Goal: Information Seeking & Learning: Learn about a topic

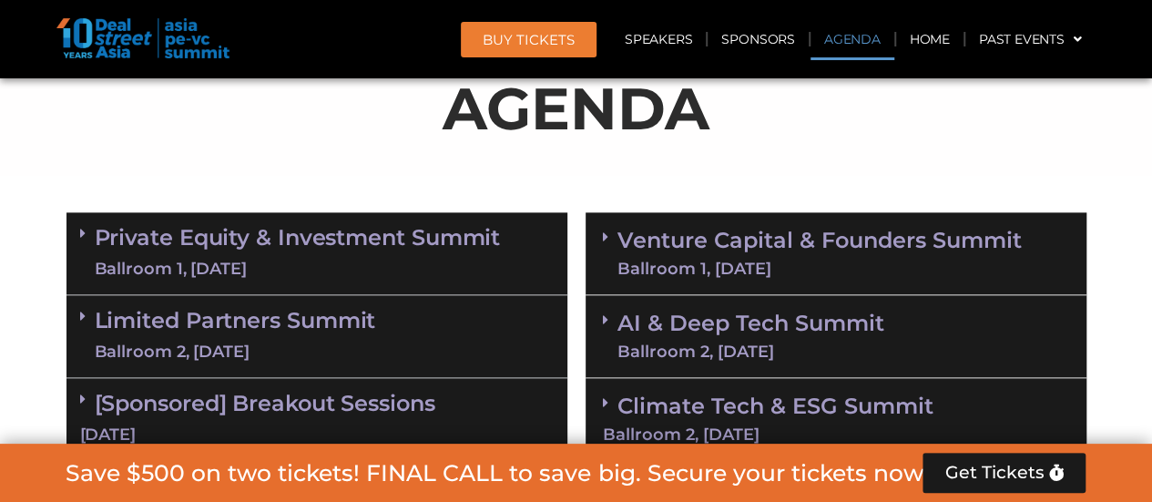
scroll to position [1184, 0]
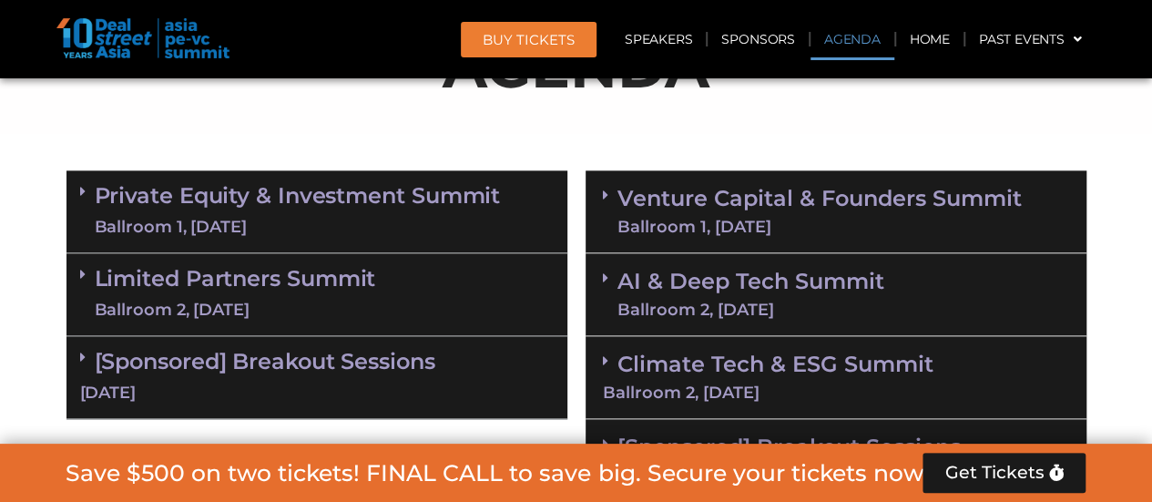
click at [710, 197] on link "Venture Capital & Founders​ Summit Ballroom 1, [DATE]" at bounding box center [819, 211] width 404 height 47
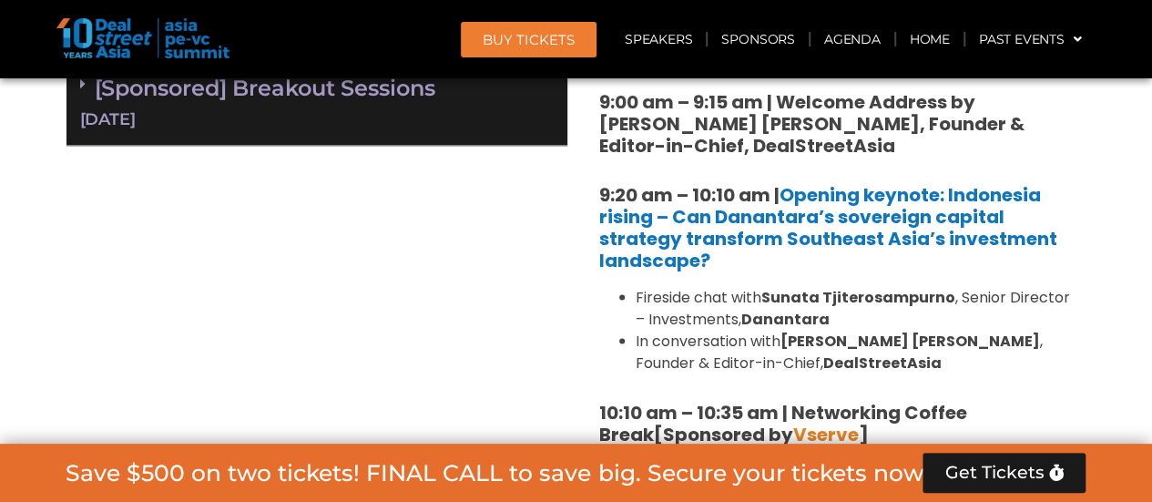
scroll to position [1548, 0]
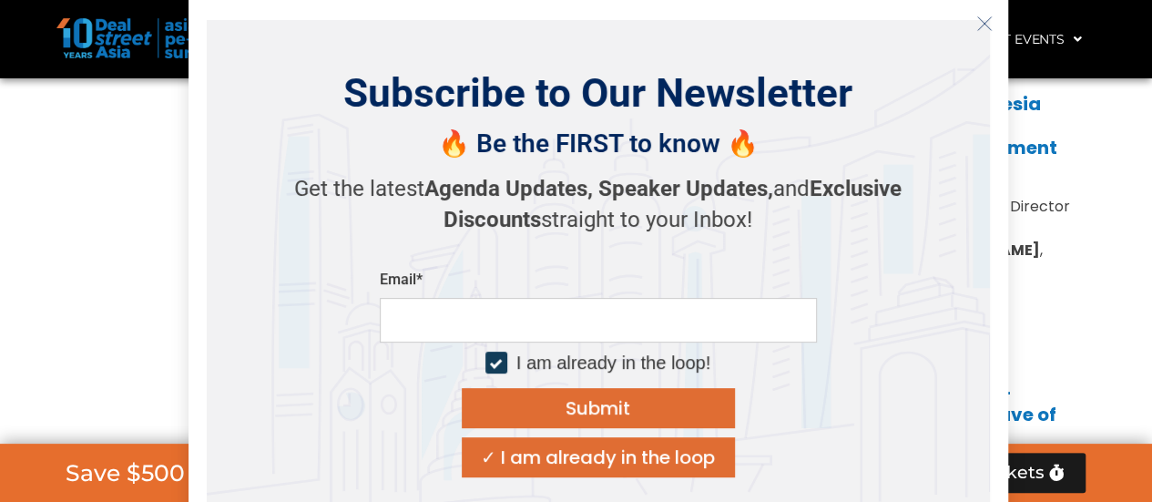
click at [652, 452] on div "✓ I am already in the loop" at bounding box center [598, 457] width 234 height 18
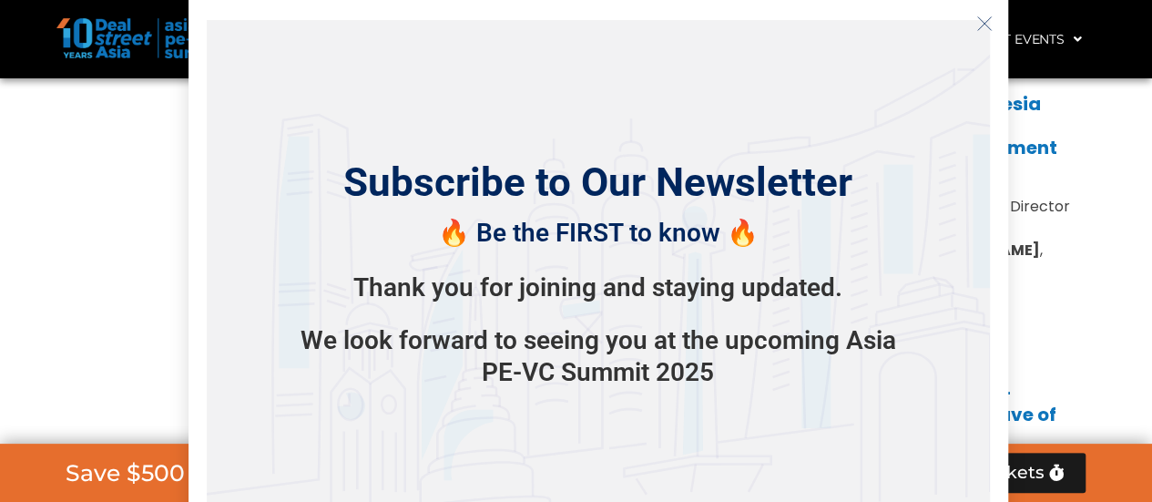
click at [987, 26] on line "Close" at bounding box center [983, 22] width 13 height 13
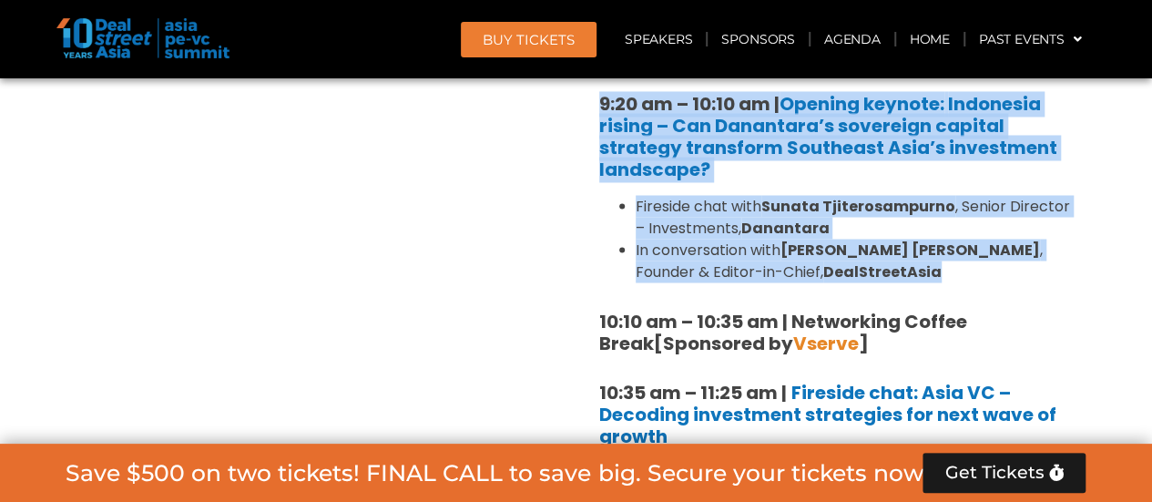
drag, startPoint x: 575, startPoint y: 94, endPoint x: 821, endPoint y: 278, distance: 307.0
copy div "9:20 am – 10:10 am | Opening keynote: Indonesia rising – Can Danantara’s sovere…"
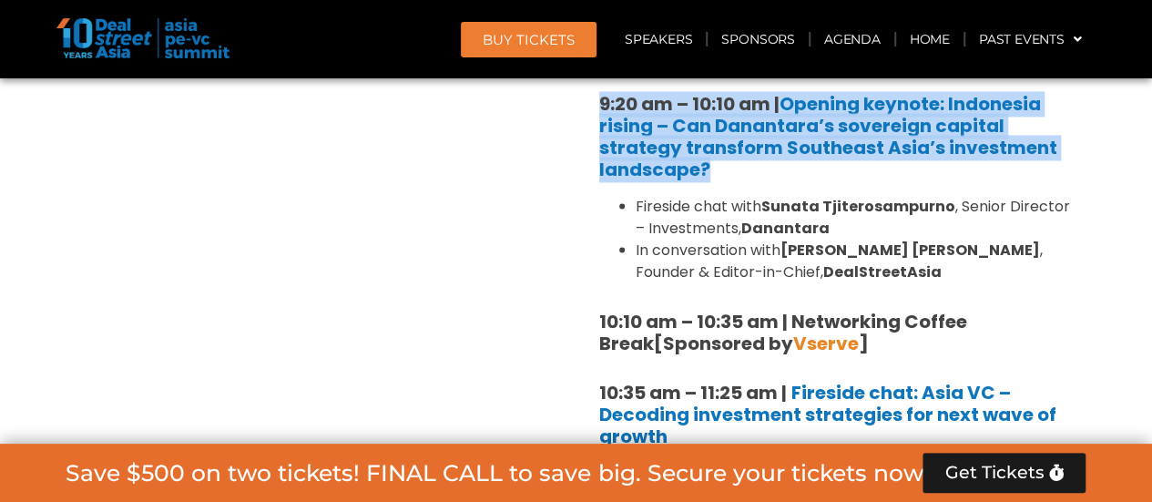
drag, startPoint x: 584, startPoint y: 86, endPoint x: 739, endPoint y: 178, distance: 179.6
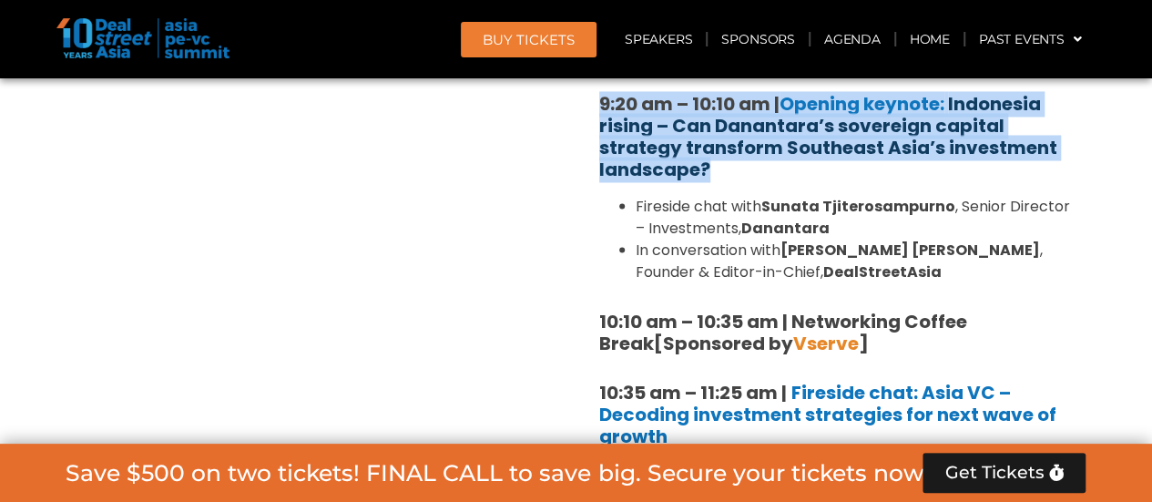
copy strong "9:20 am – 10:10 am | Opening keynote: Indonesia rising – Can Danantara’s sovere…"
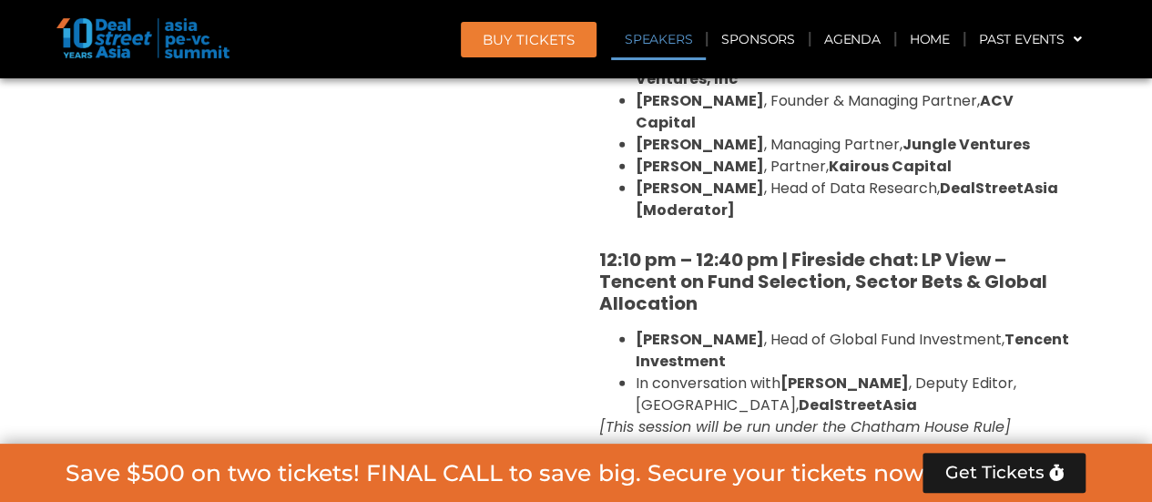
scroll to position [2185, 0]
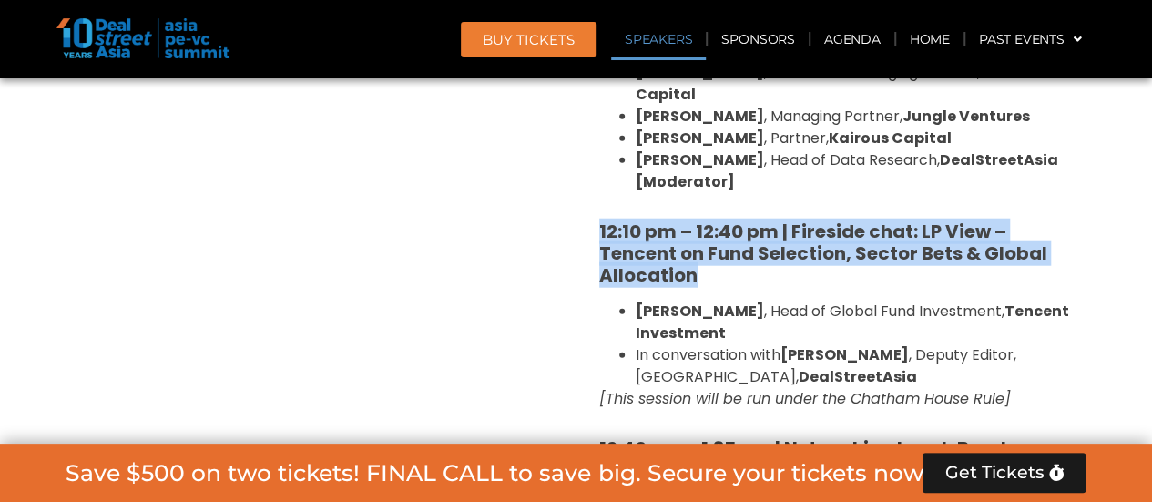
drag, startPoint x: 594, startPoint y: 179, endPoint x: 739, endPoint y: 236, distance: 156.2
copy strong "12:10 pm – 12:40 pm | Fireside chat: LP View – Tencent on Fund Selection, Secto…"
drag, startPoint x: 619, startPoint y: 267, endPoint x: 1048, endPoint y: 360, distance: 438.7
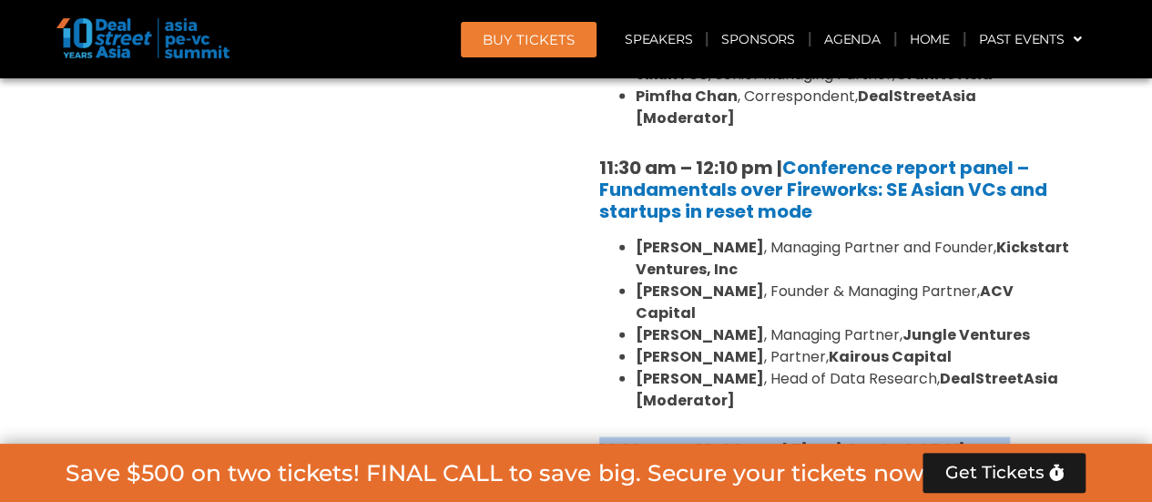
scroll to position [1821, 0]
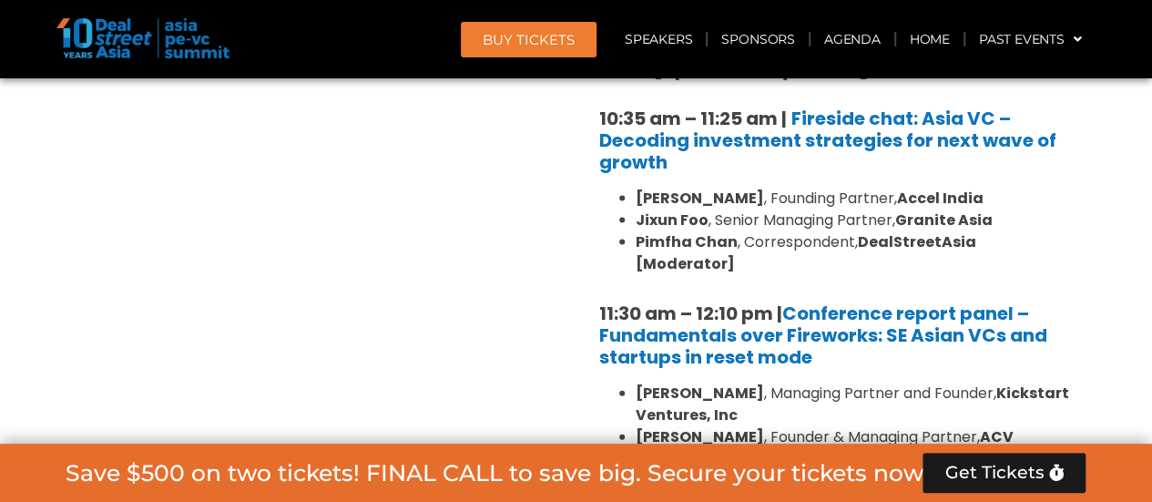
drag, startPoint x: 568, startPoint y: 109, endPoint x: 670, endPoint y: 157, distance: 112.8
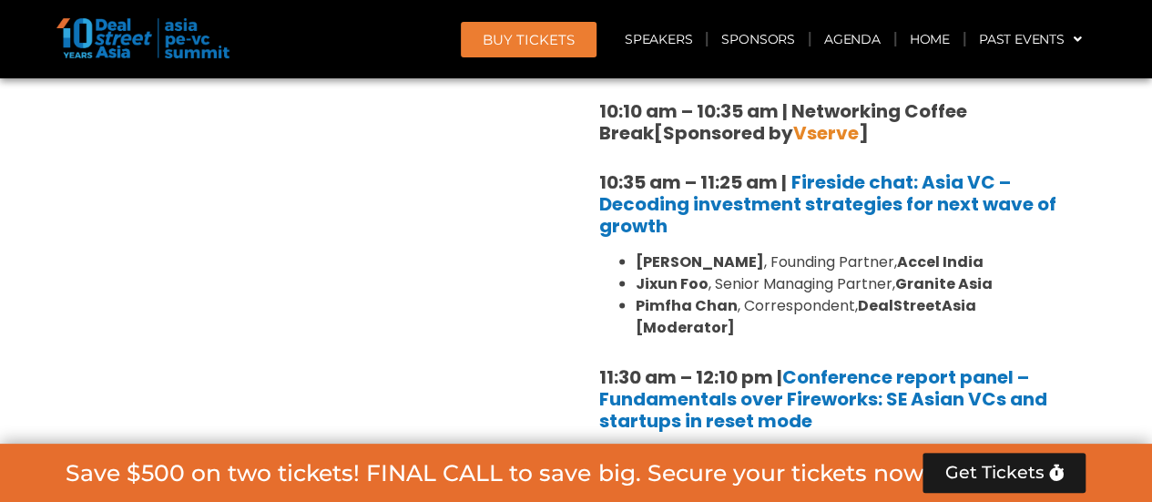
scroll to position [1730, 0]
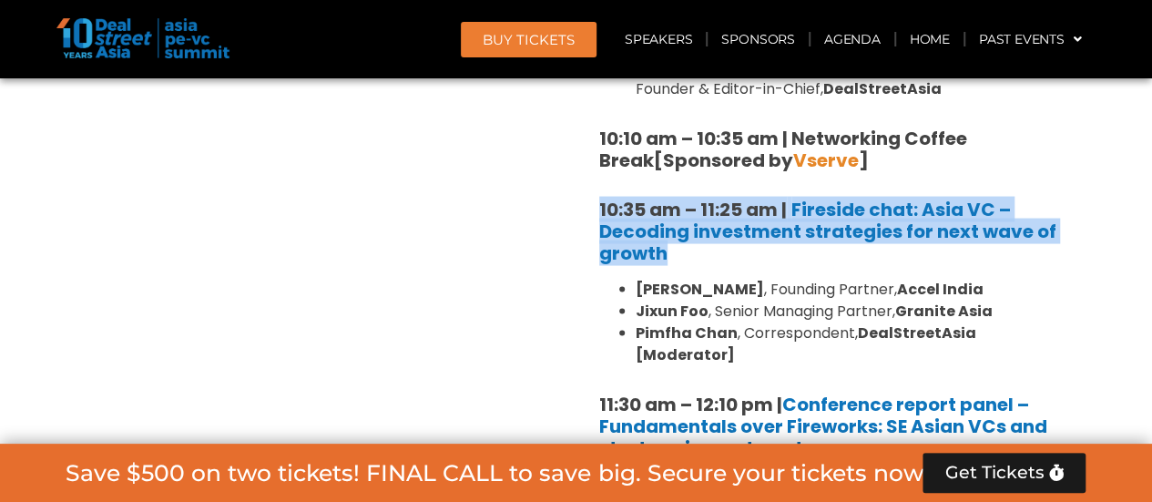
drag, startPoint x: 590, startPoint y: 208, endPoint x: 674, endPoint y: 249, distance: 93.6
copy h5 "10:35 am – 11:25 am | Fireside chat: Asia VC – Decoding investment strategies f…"
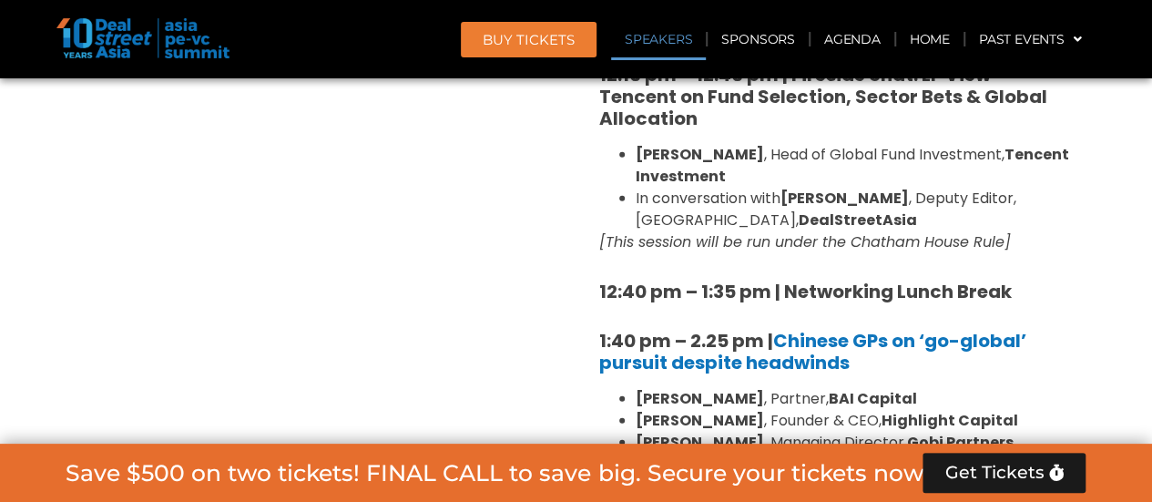
scroll to position [2367, 0]
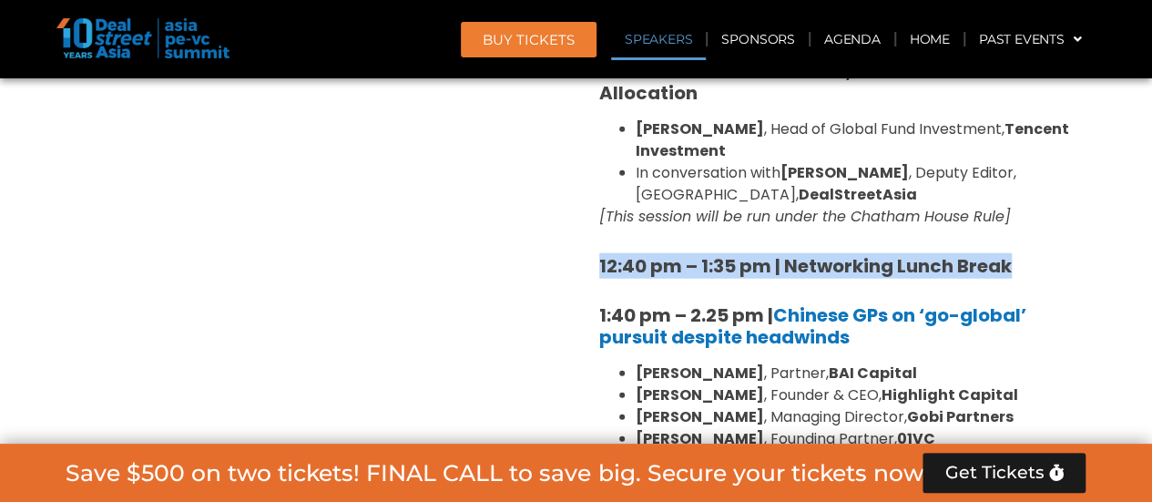
drag, startPoint x: 577, startPoint y: 221, endPoint x: 1082, endPoint y: 215, distance: 504.4
click at [1082, 215] on div "Venture Capital & Founders​ Summit Ballroom 1, [DATE] 8:00 am – 9:00 am | Regis…" at bounding box center [835, 449] width 519 height 2942
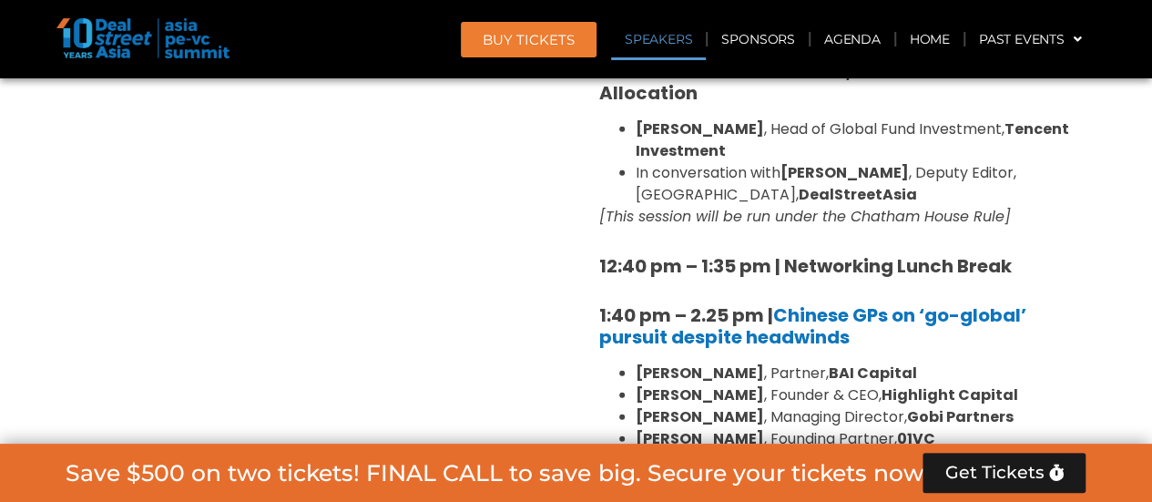
click at [533, 250] on div "Private Equity & Investment Summit Ballroom 1, [DATE] 8:00 am – 9:00 am | Regis…" at bounding box center [316, 449] width 519 height 2942
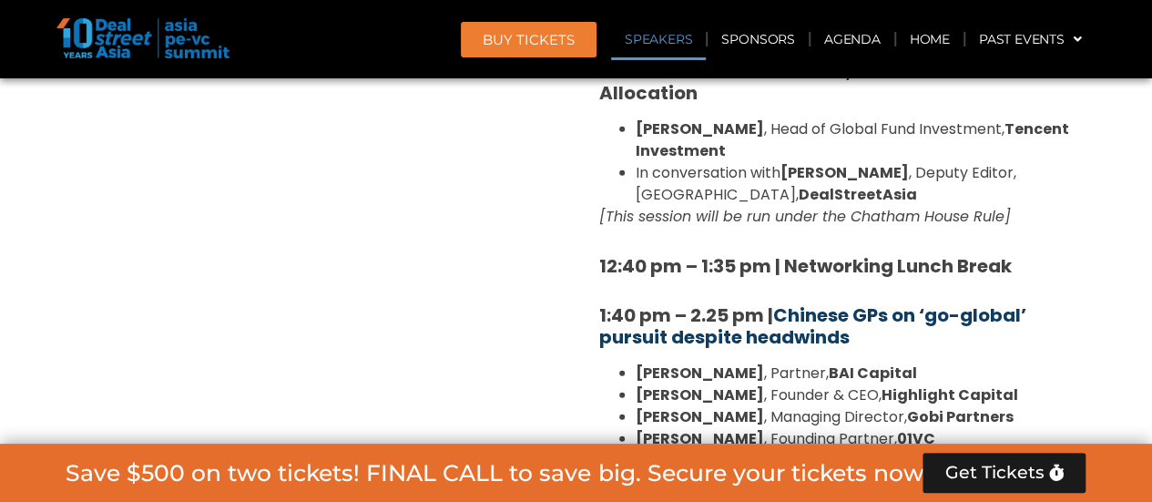
drag, startPoint x: 548, startPoint y: 263, endPoint x: 803, endPoint y: 281, distance: 255.6
click at [803, 281] on div "Private Equity & Investment Summit Ballroom 1, [DATE] 8:00 am – 9:00 am | Regis…" at bounding box center [576, 449] width 1038 height 2942
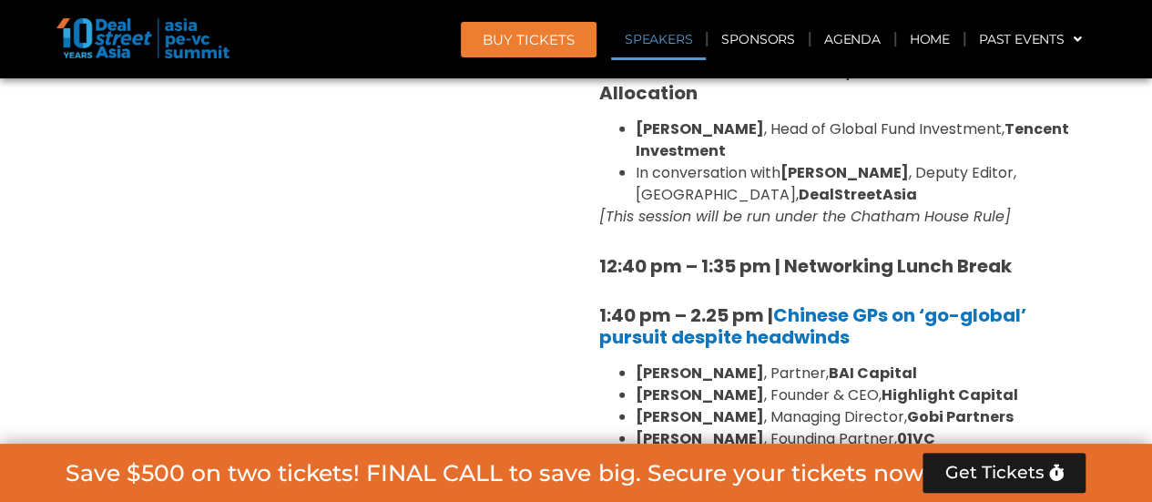
click at [433, 282] on div "Private Equity & Investment Summit Ballroom 1, [DATE] 8:00 am – 9:00 am | Regis…" at bounding box center [316, 449] width 519 height 2942
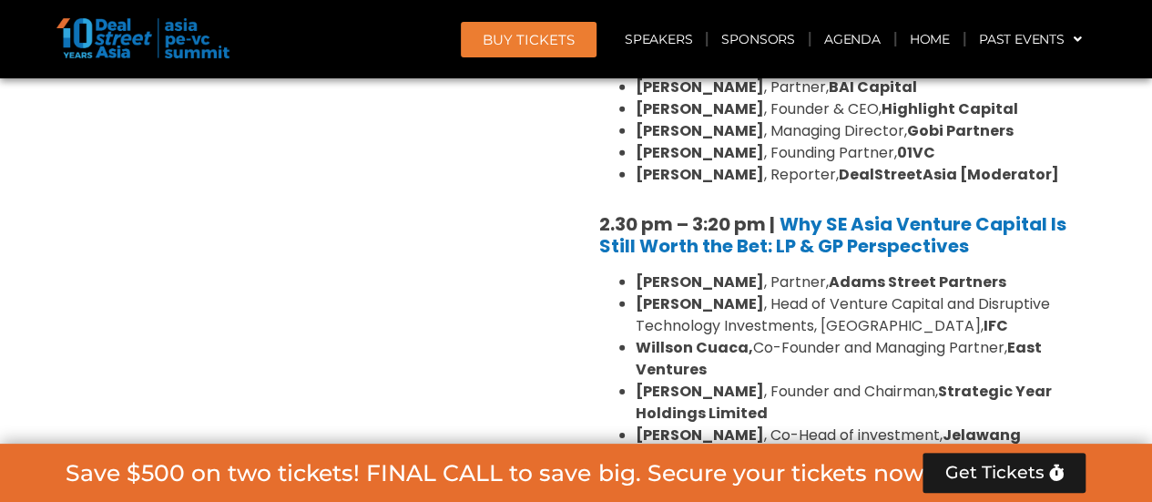
scroll to position [2640, 0]
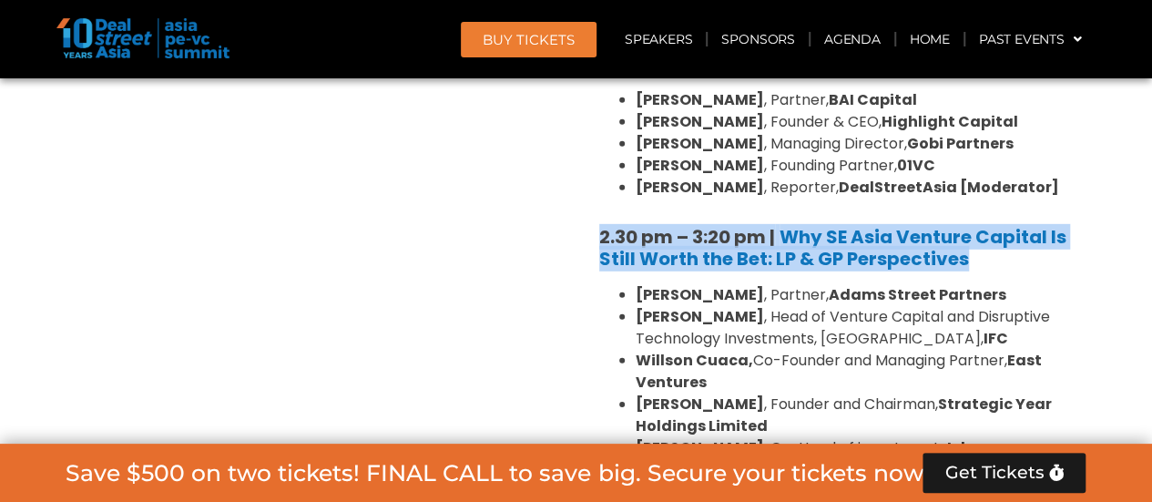
drag, startPoint x: 575, startPoint y: 181, endPoint x: 986, endPoint y: 219, distance: 412.4
click at [986, 219] on div "Venture Capital & Founders​ Summit Ballroom 1, [DATE] 8:00 am – 9:00 am | Regis…" at bounding box center [835, 176] width 519 height 2942
copy h5 "2.30 pm – 3:20 pm | Why SE Asia Venture Capital Is Still Worth the Bet: LP & GP…"
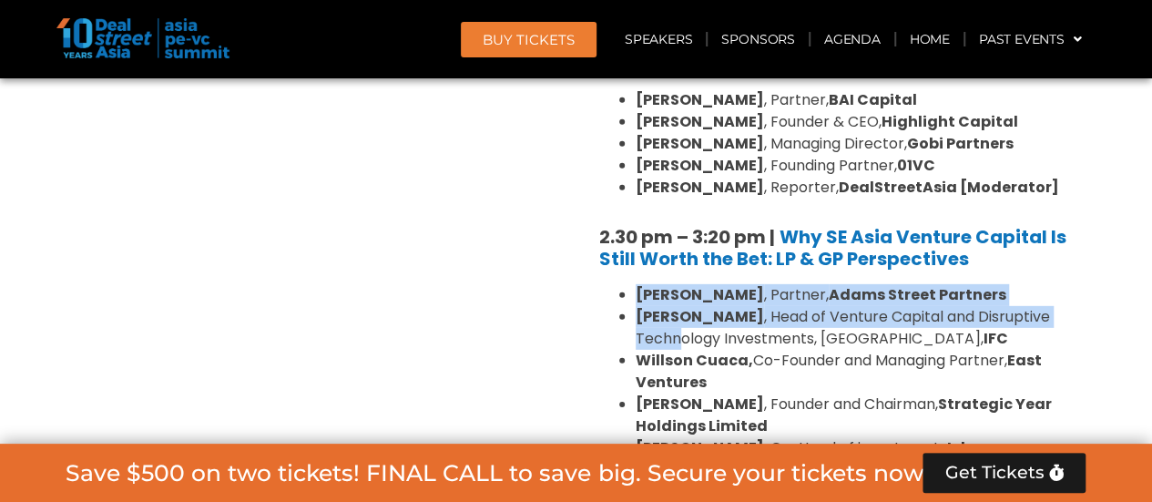
drag, startPoint x: 612, startPoint y: 249, endPoint x: 677, endPoint y: 288, distance: 76.3
click at [677, 288] on ul "[PERSON_NAME] , Partner, [PERSON_NAME] Street Partners [PERSON_NAME] , Head of …" at bounding box center [835, 404] width 473 height 240
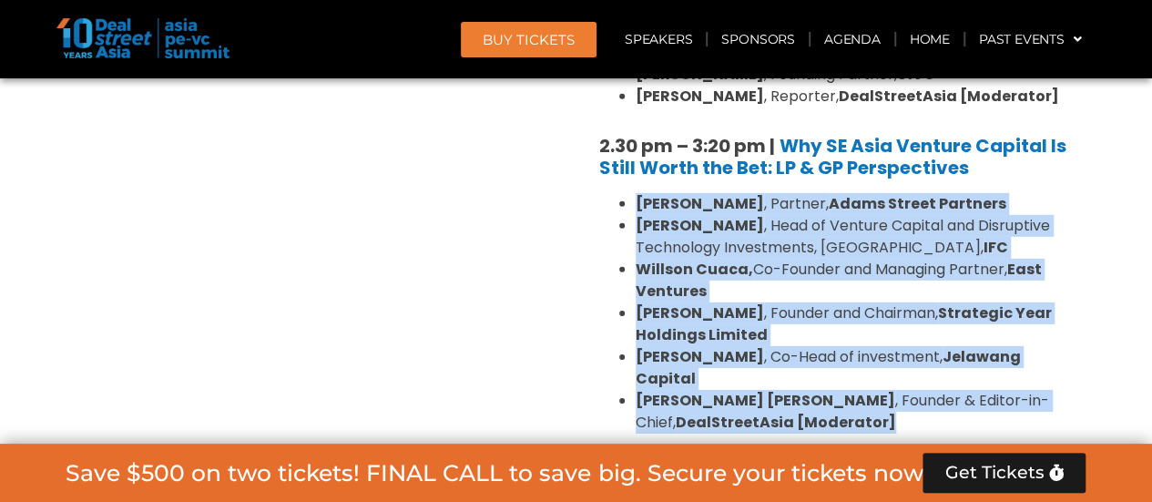
click at [874, 390] on li "[PERSON_NAME] [PERSON_NAME] , Founder & Editor-in-Chief, DealStreetAsia [Modera…" at bounding box center [853, 412] width 437 height 44
copy ul "[PERSON_NAME] , Partner, [PERSON_NAME] Street Partners [PERSON_NAME] , Head of …"
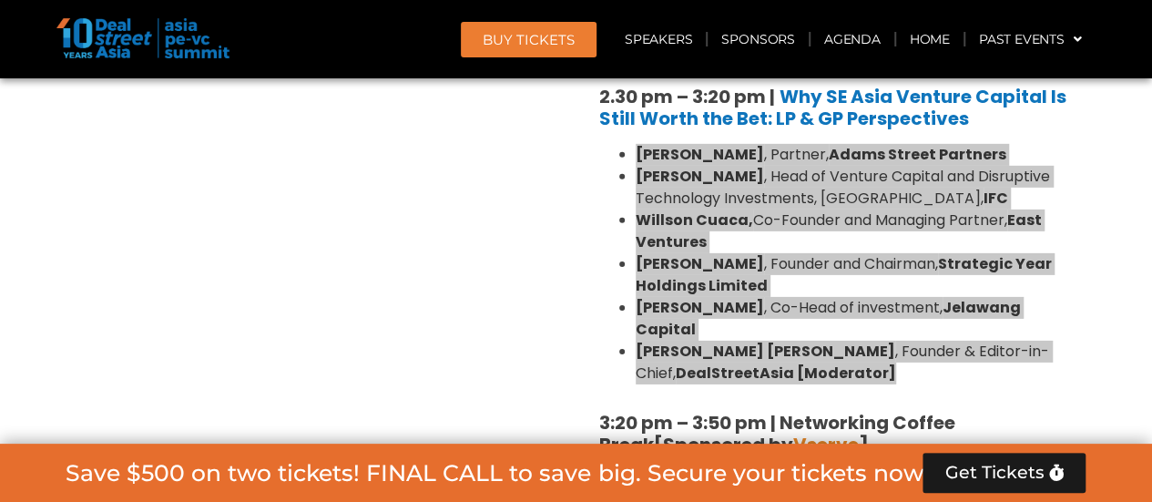
scroll to position [2822, 0]
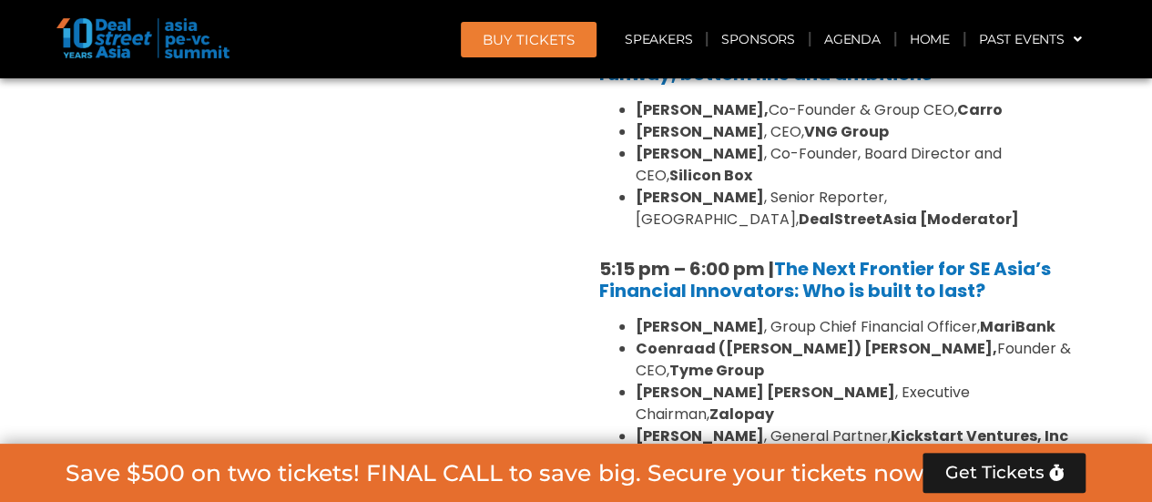
scroll to position [3642, 0]
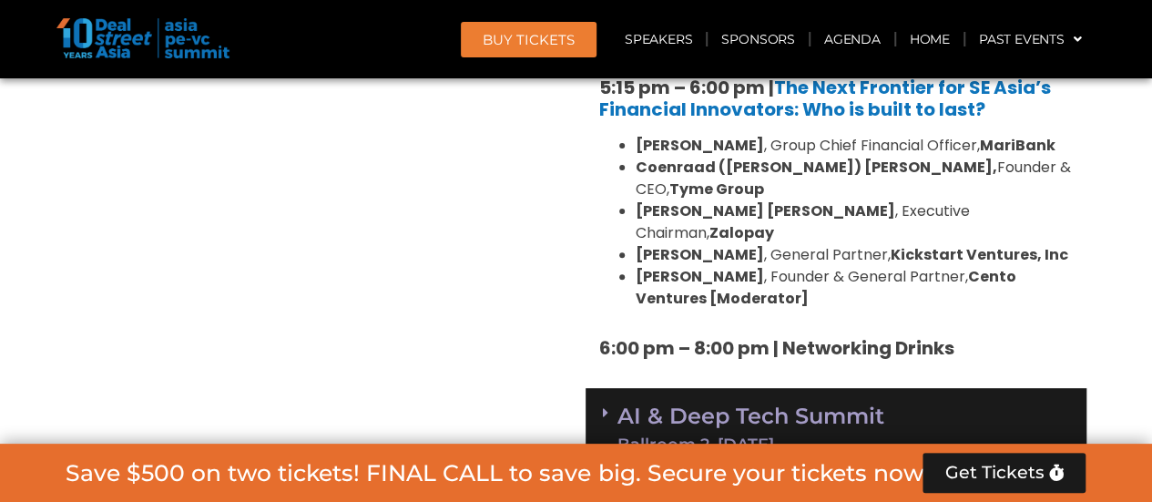
click at [736, 405] on link "AI & Deep Tech Summit Ballroom 2, [DATE]" at bounding box center [750, 428] width 267 height 47
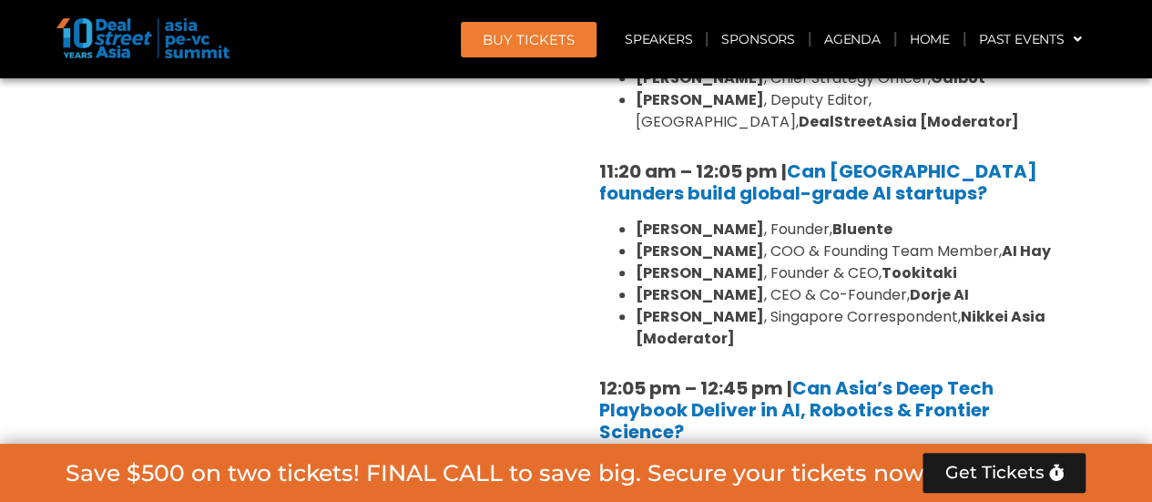
scroll to position [4370, 0]
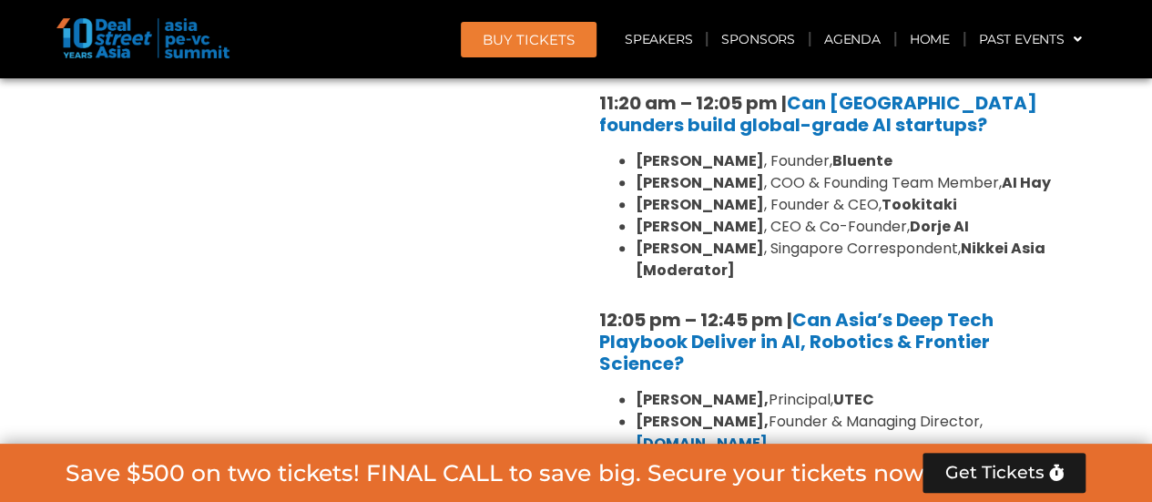
drag, startPoint x: 574, startPoint y: 172, endPoint x: 743, endPoint y: 232, distance: 178.8
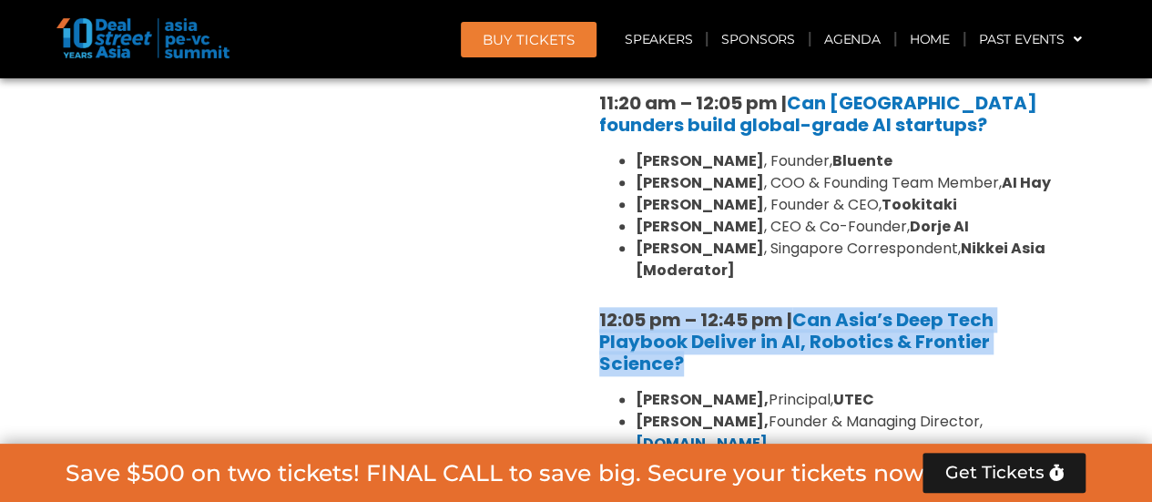
drag, startPoint x: 599, startPoint y: 185, endPoint x: 698, endPoint y: 234, distance: 110.7
click at [698, 309] on h5 "12:05 pm – 12:45 pm | Can Asia’s Deep Tech Playbook Deliver in AI, Robotics & F…" at bounding box center [835, 342] width 473 height 66
copy strong "12:05 pm – 12:45 pm | Can Asia’s Deep Tech Playbook Deliver in AI, Robotics & F…"
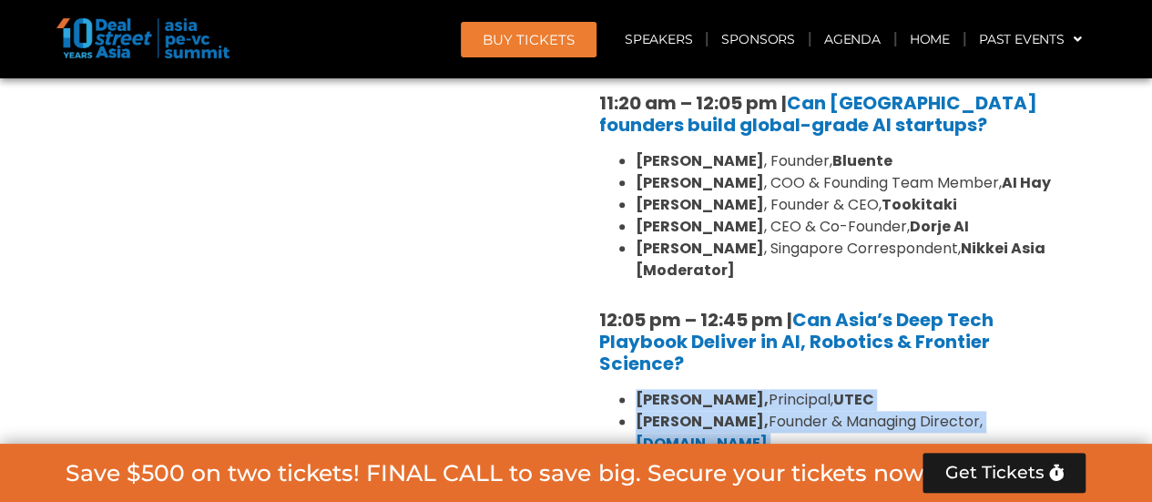
drag, startPoint x: 619, startPoint y: 264, endPoint x: 766, endPoint y: 343, distance: 166.6
click at [766, 389] on ul "[PERSON_NAME], Principal, UTEC [PERSON_NAME], Founder & Managing Director, [DOM…" at bounding box center [835, 509] width 473 height 240
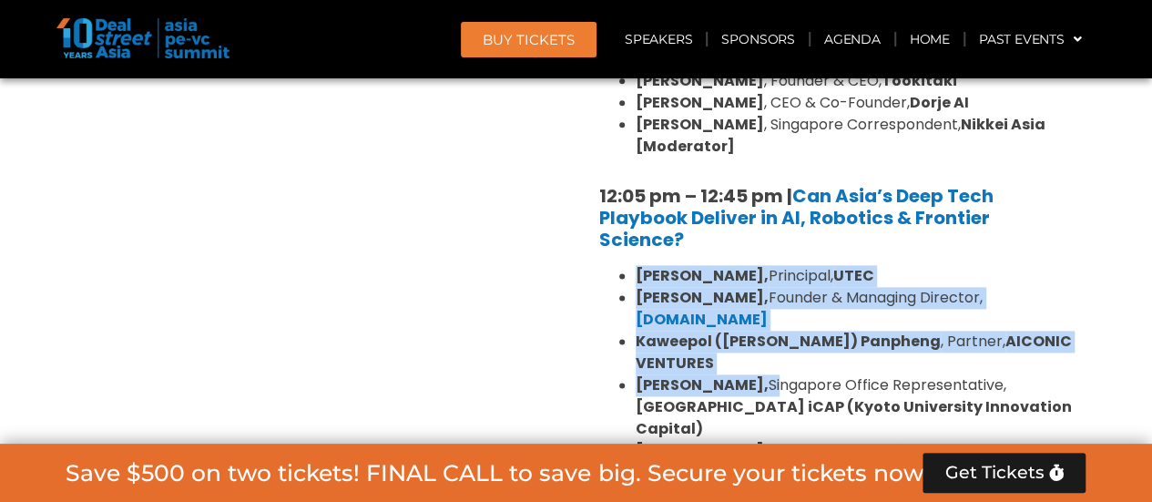
scroll to position [4552, 0]
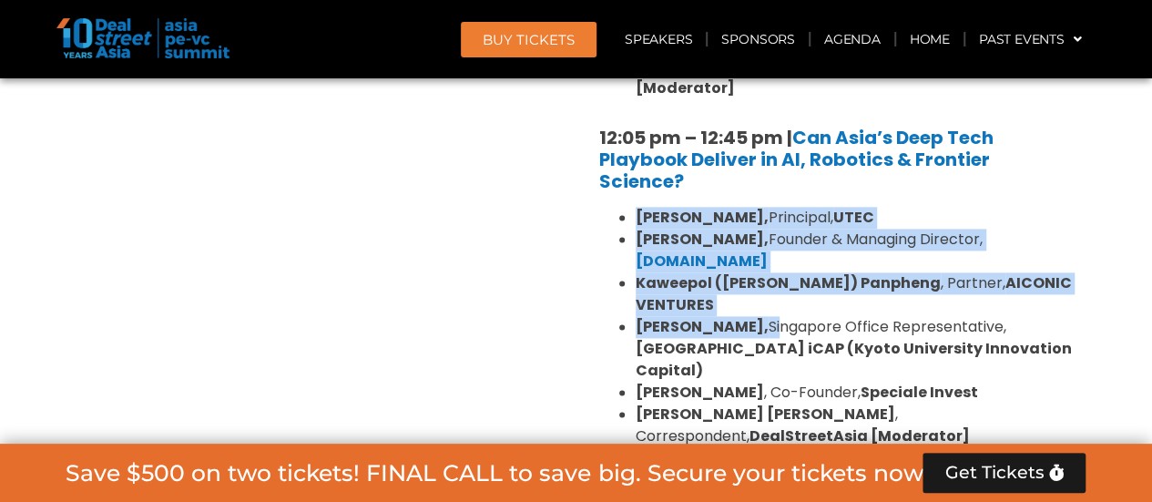
click at [752, 403] on li "[PERSON_NAME] [PERSON_NAME] , Correspondent, DealStreetAsia [Moderator]" at bounding box center [853, 425] width 437 height 44
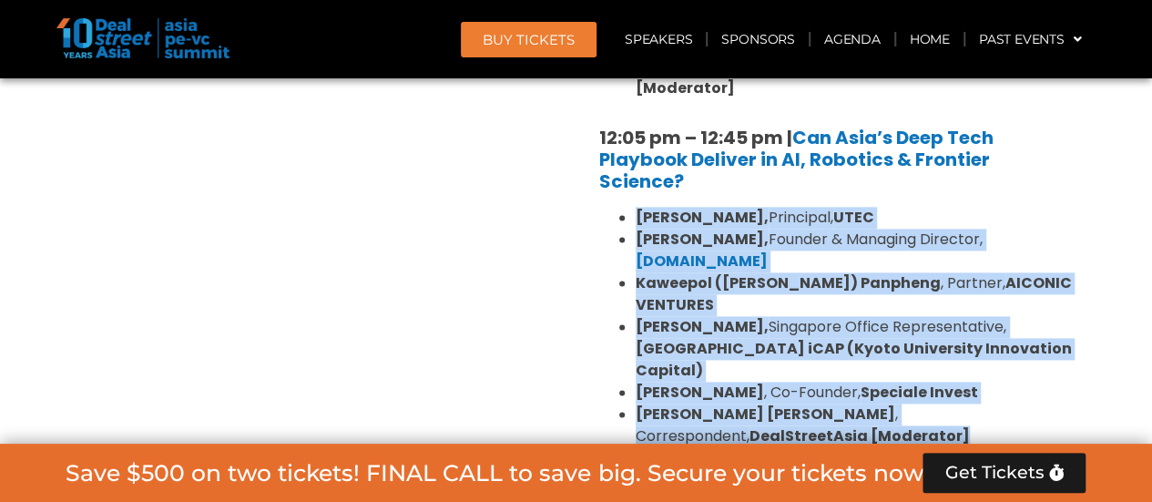
copy ul "[PERSON_NAME], Principal, UTEC [PERSON_NAME], Founder & Managing Director, [DOM…"
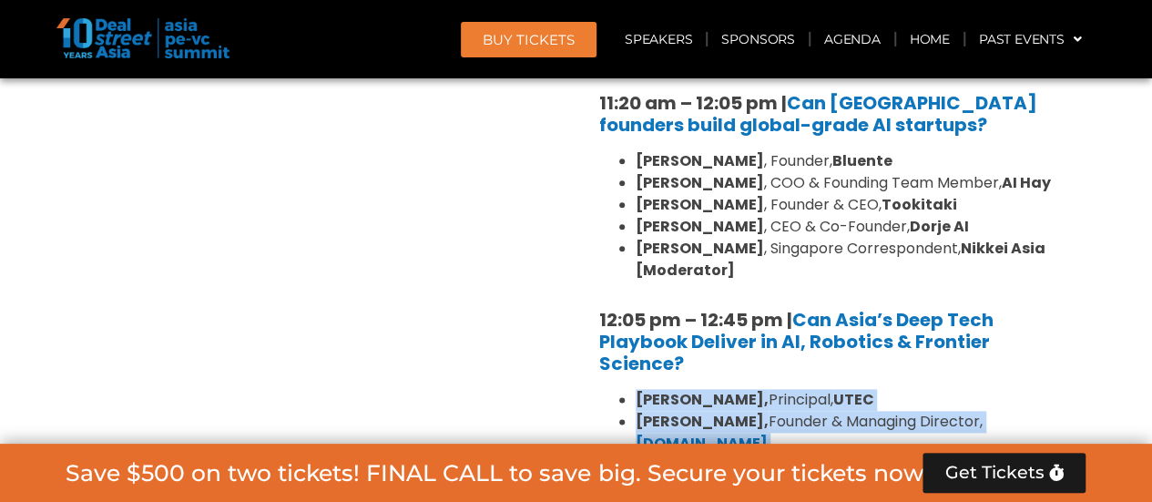
scroll to position [4734, 0]
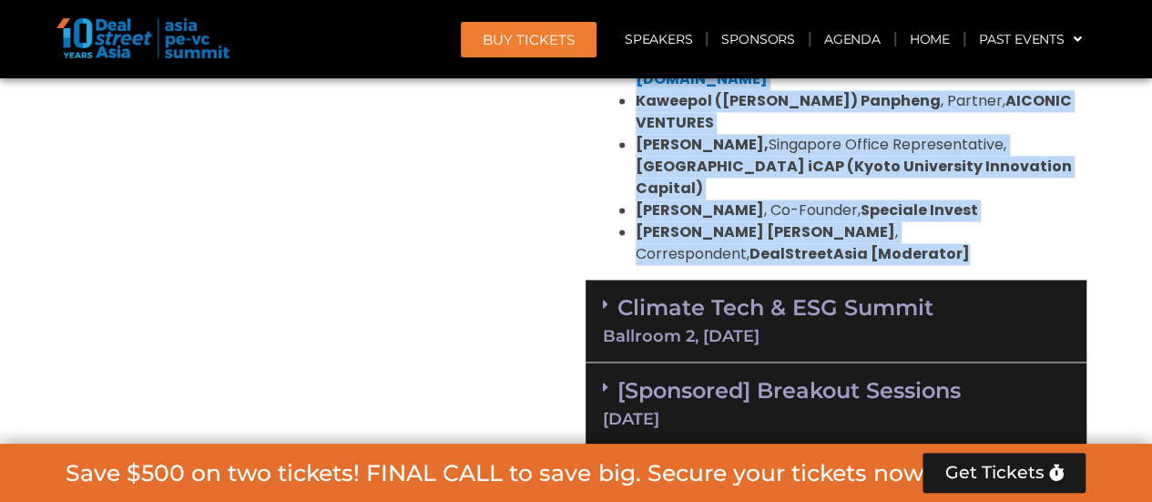
click at [603, 297] on icon at bounding box center [605, 304] width 5 height 15
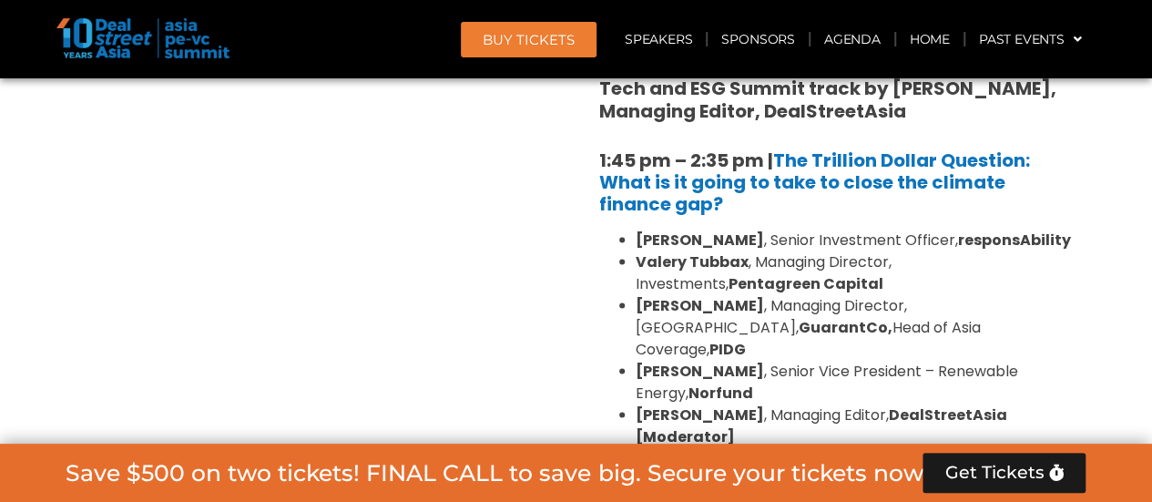
scroll to position [5098, 0]
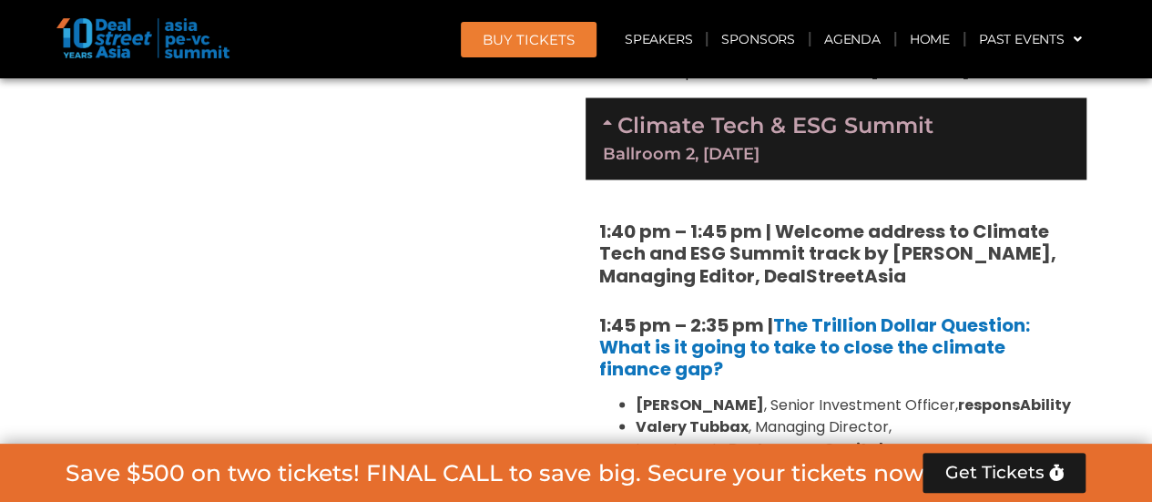
scroll to position [4825, 0]
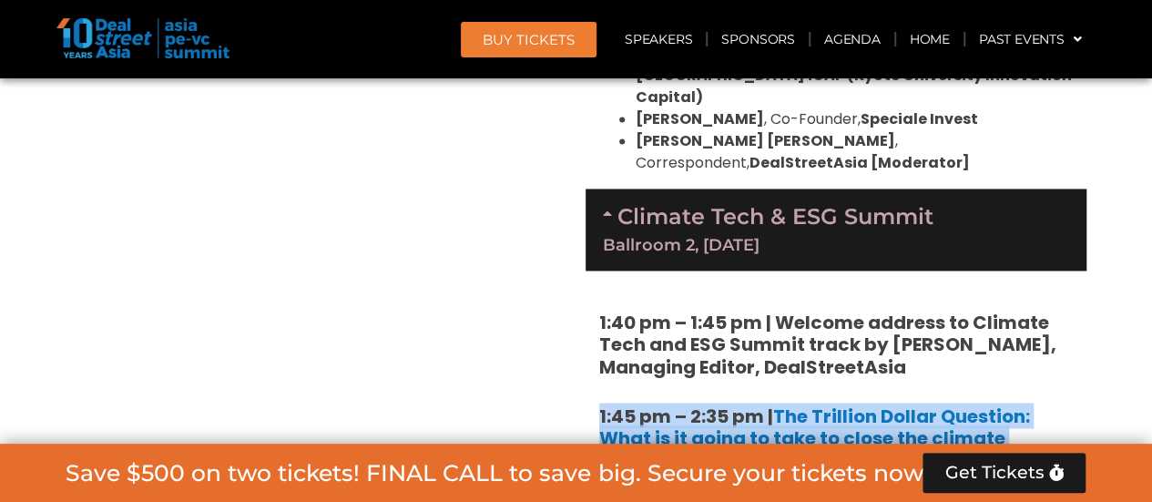
drag, startPoint x: 583, startPoint y: 234, endPoint x: 752, endPoint y: 283, distance: 176.3
copy h5 "1:45 pm – 2:35 pm | The Trillion Dollar Question: What is it going to take to c…"
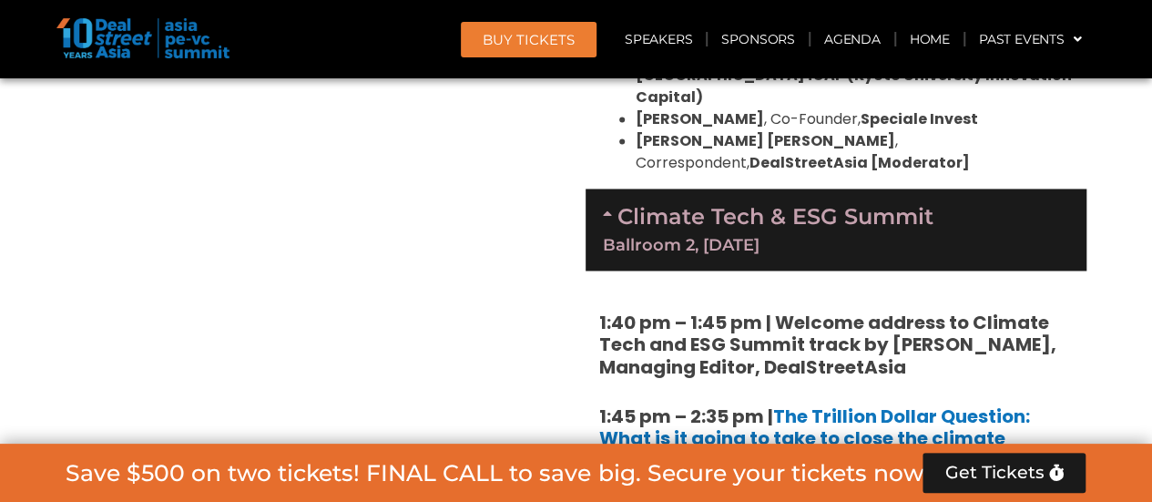
drag, startPoint x: 632, startPoint y: 310, endPoint x: 677, endPoint y: 356, distance: 64.4
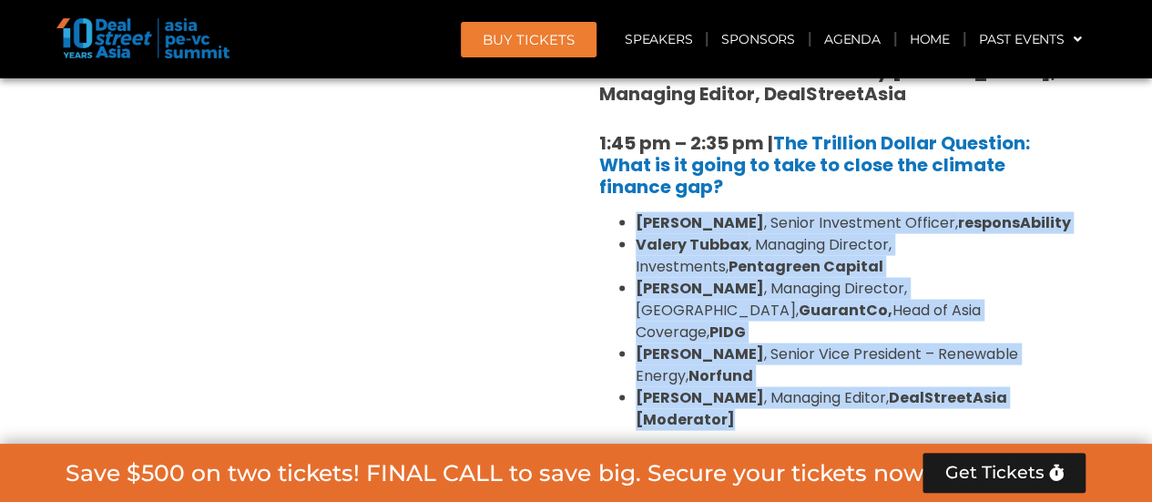
copy ul "[PERSON_NAME] , Senior Investment Officer, responsAbility [PERSON_NAME] , Manag…"
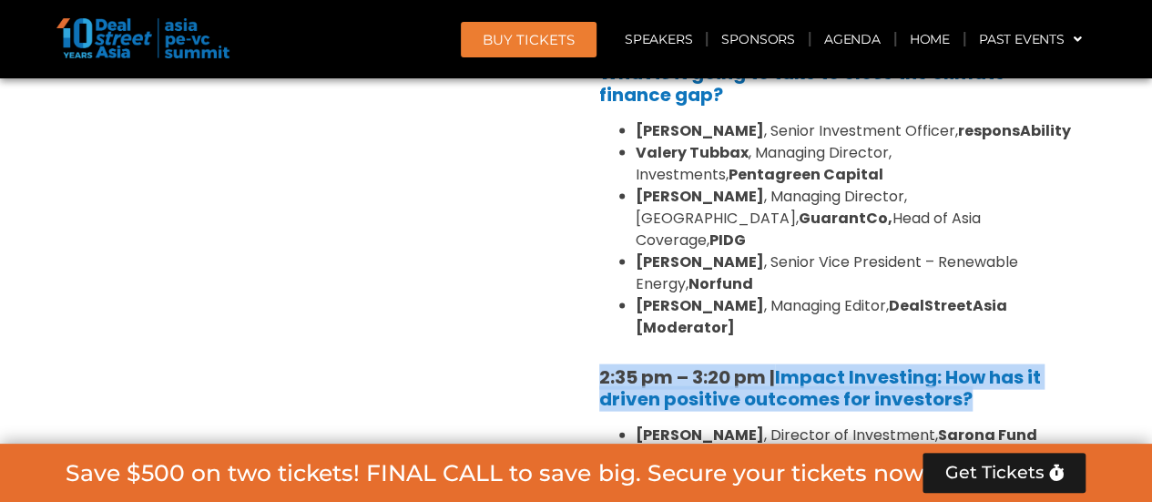
drag, startPoint x: 594, startPoint y: 157, endPoint x: 1022, endPoint y: 172, distance: 429.1
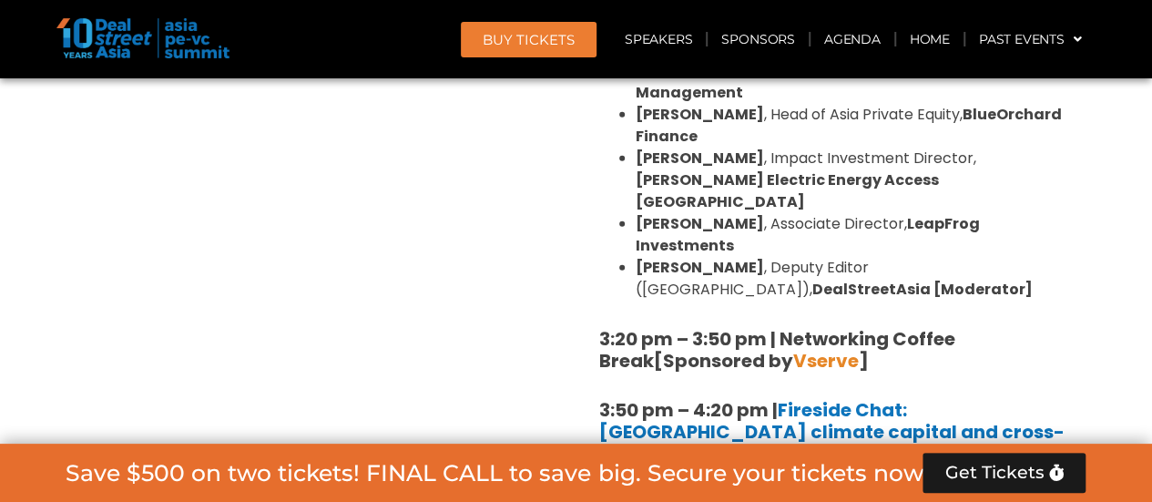
scroll to position [5644, 0]
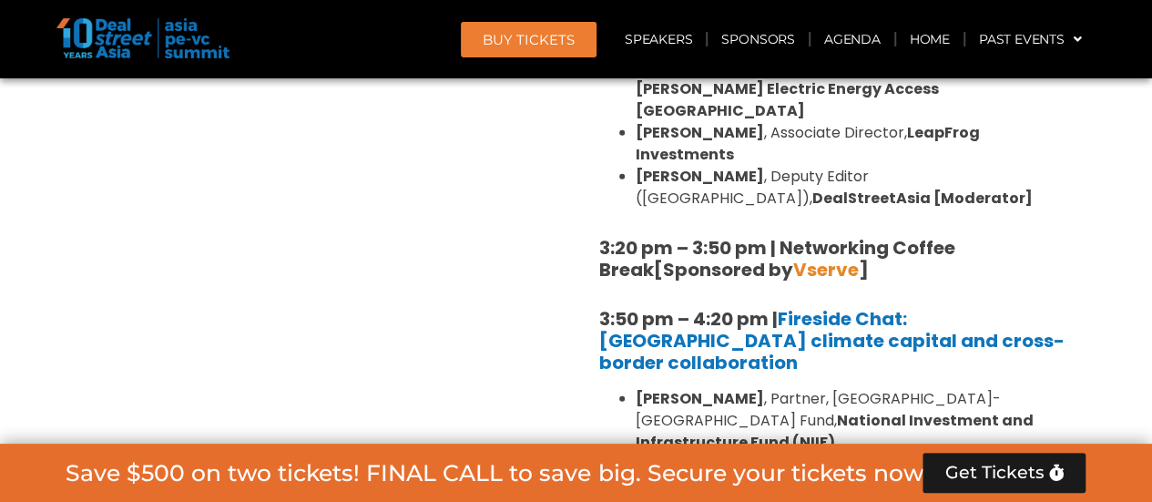
drag, startPoint x: 584, startPoint y: 221, endPoint x: 1050, endPoint y: 249, distance: 466.0
click at [1050, 249] on div "1:40 pm – 1:45 pm | Welcome address to Climate Tech and ESG Summit track by [PE…" at bounding box center [835, 273] width 501 height 1645
drag, startPoint x: 633, startPoint y: 281, endPoint x: 756, endPoint y: 338, distance: 135.2
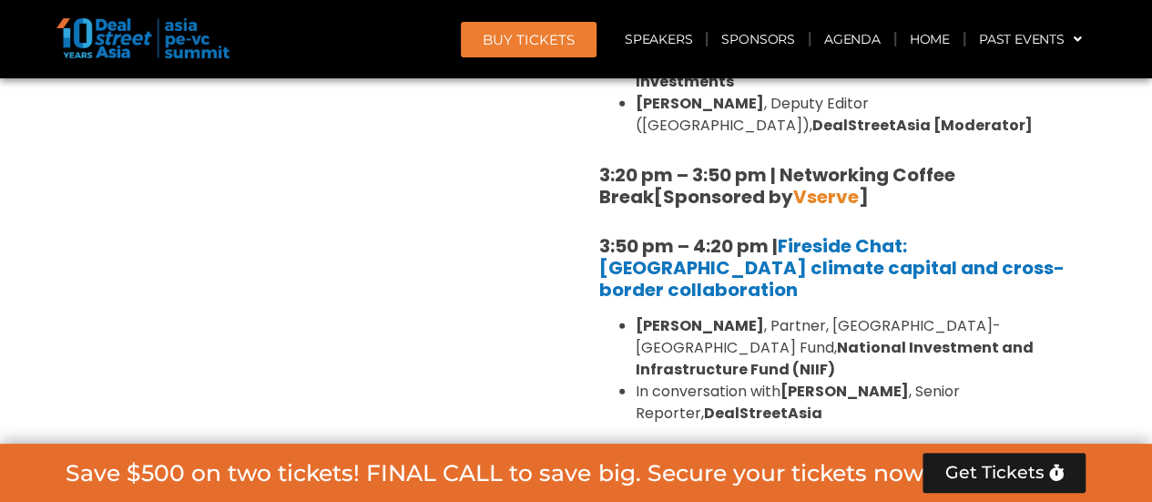
scroll to position [5826, 0]
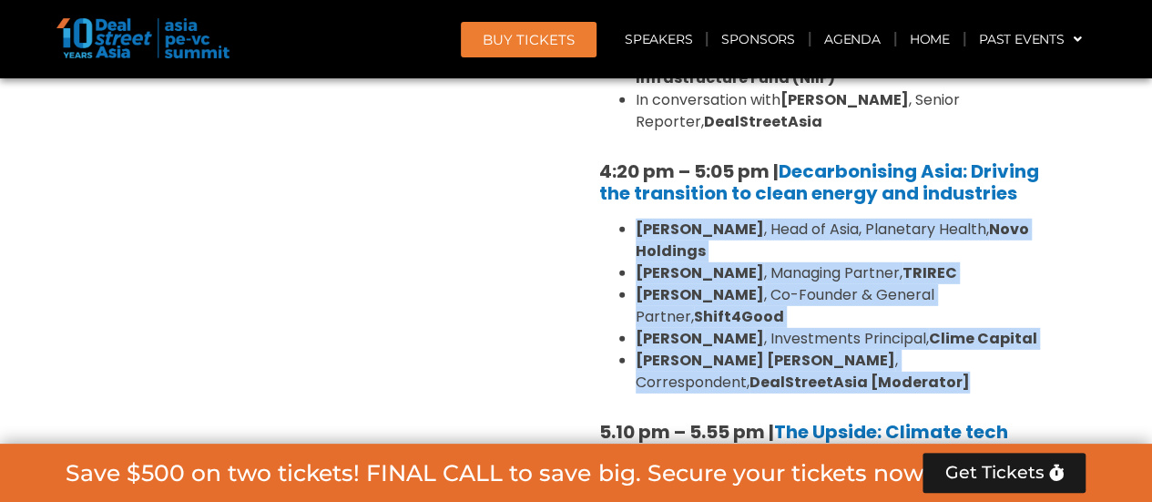
scroll to position [6100, 0]
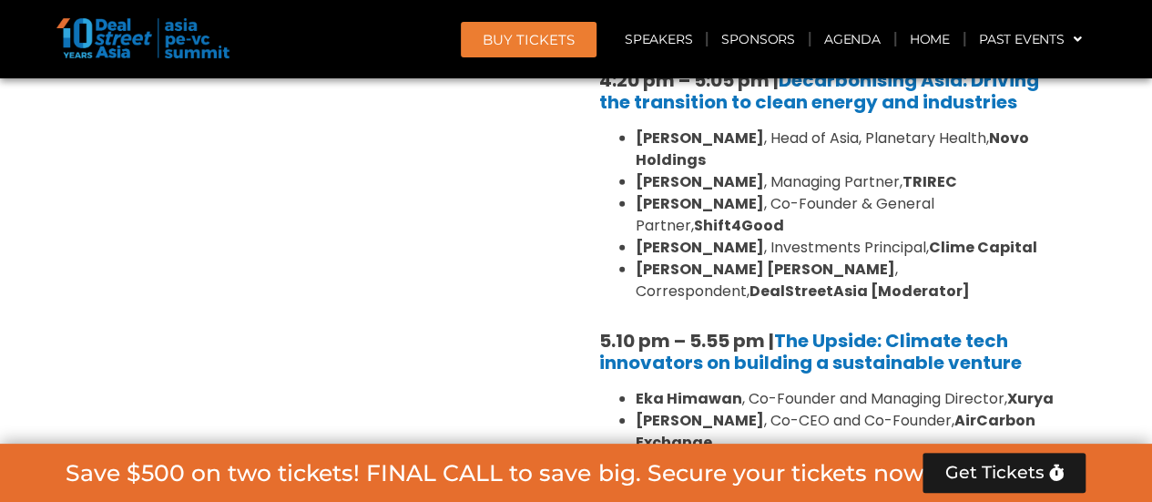
drag, startPoint x: 1076, startPoint y: 297, endPoint x: 592, endPoint y: 297, distance: 484.3
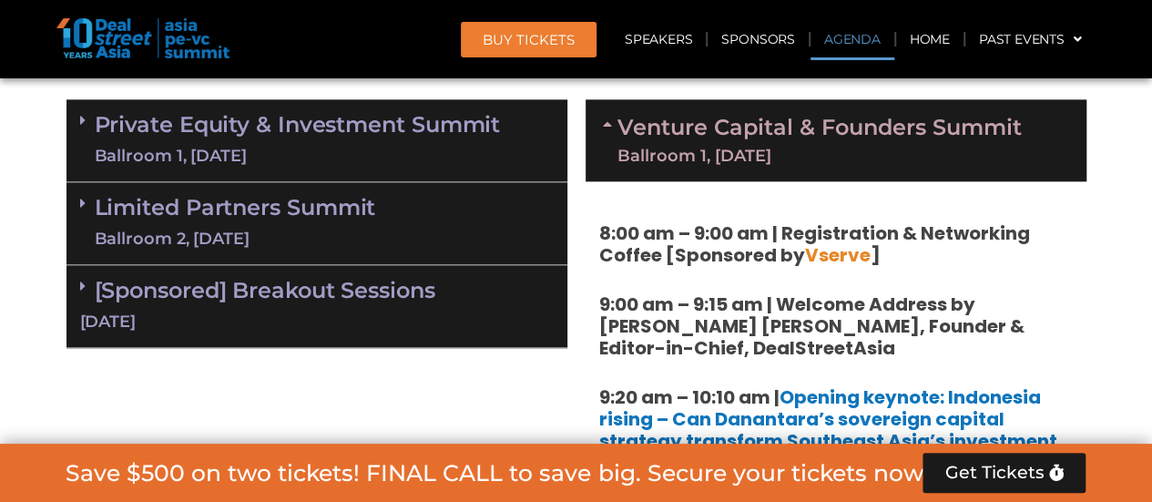
scroll to position [1052, 0]
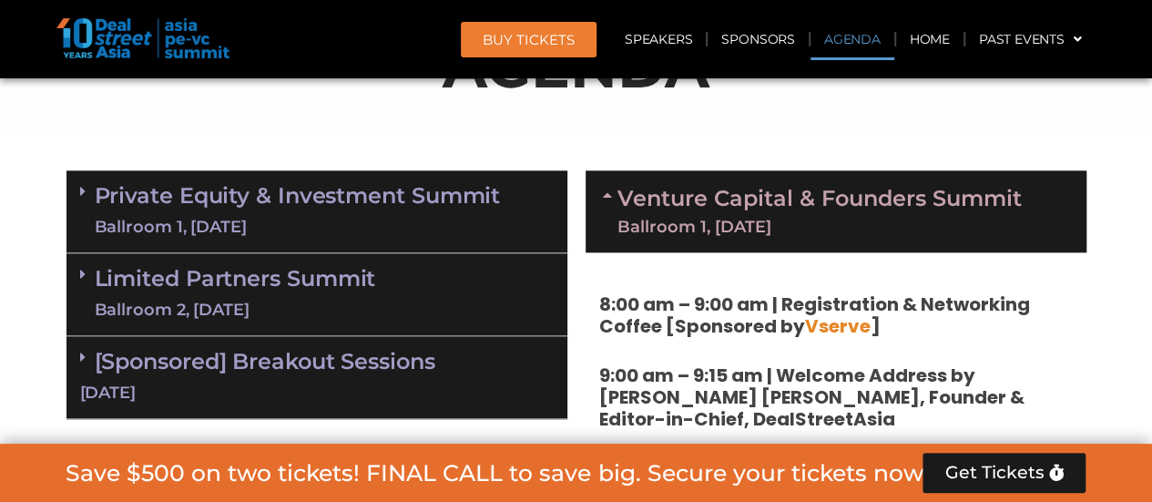
click at [607, 197] on icon at bounding box center [610, 195] width 15 height 15
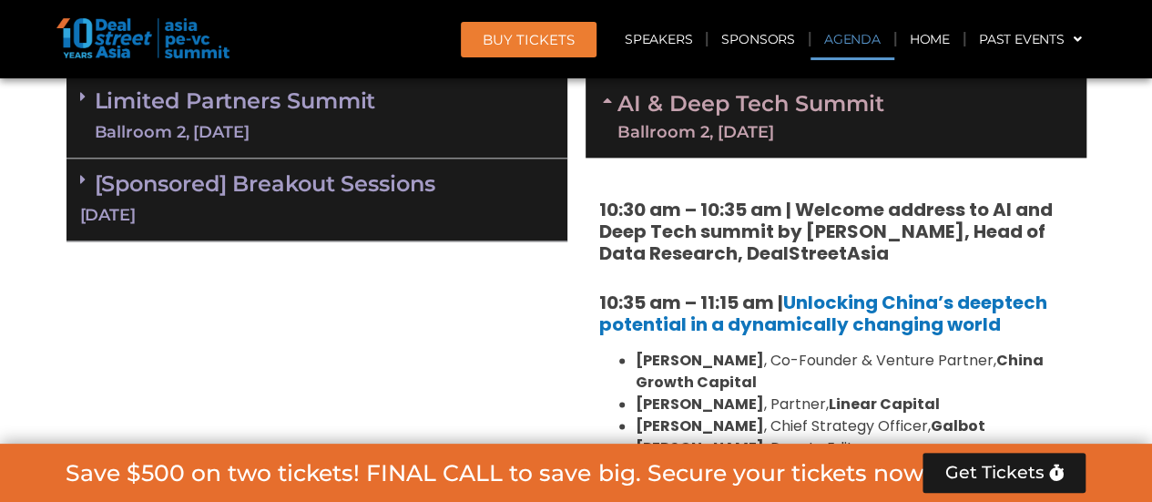
scroll to position [1234, 0]
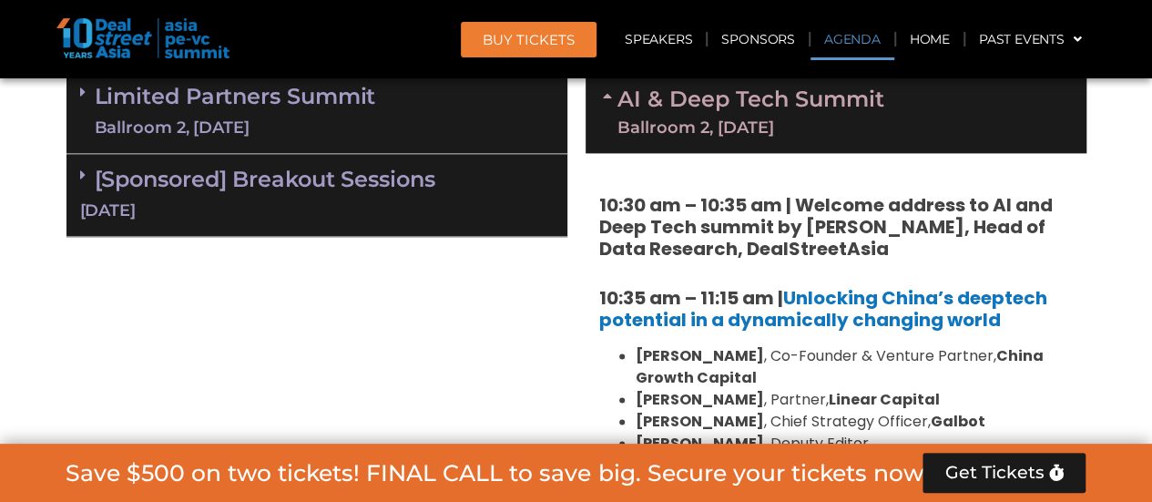
click at [606, 100] on icon at bounding box center [610, 95] width 15 height 15
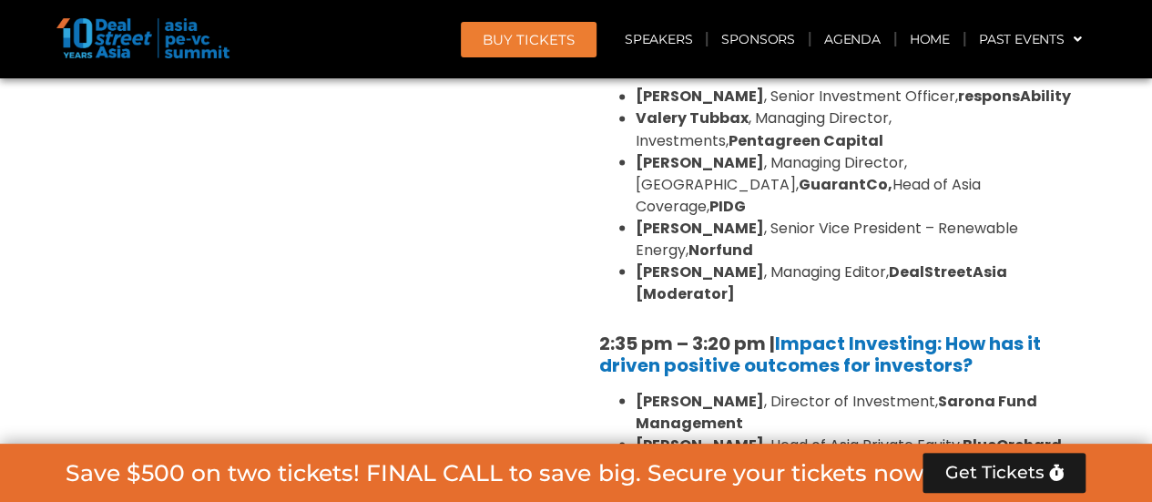
scroll to position [1417, 0]
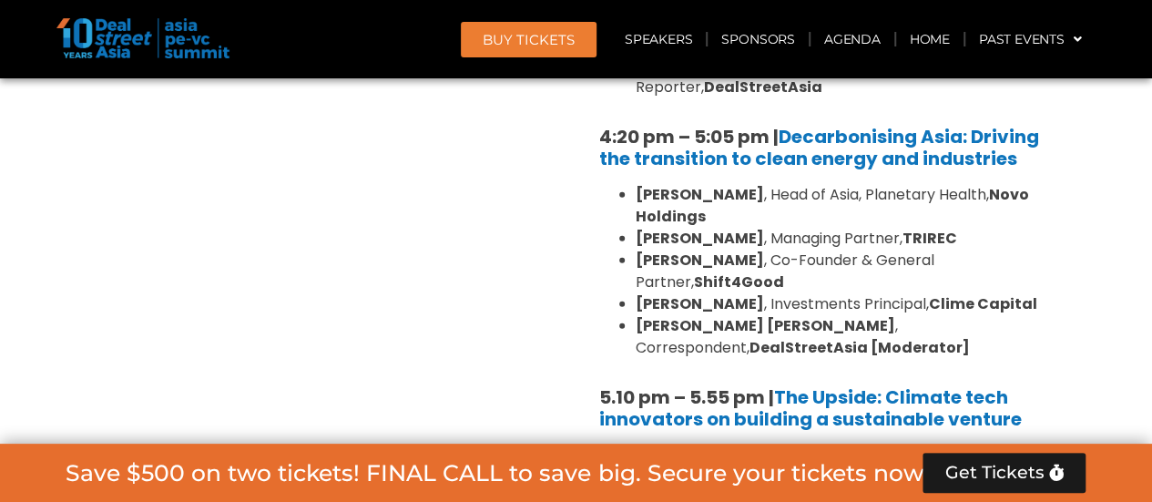
scroll to position [2873, 0]
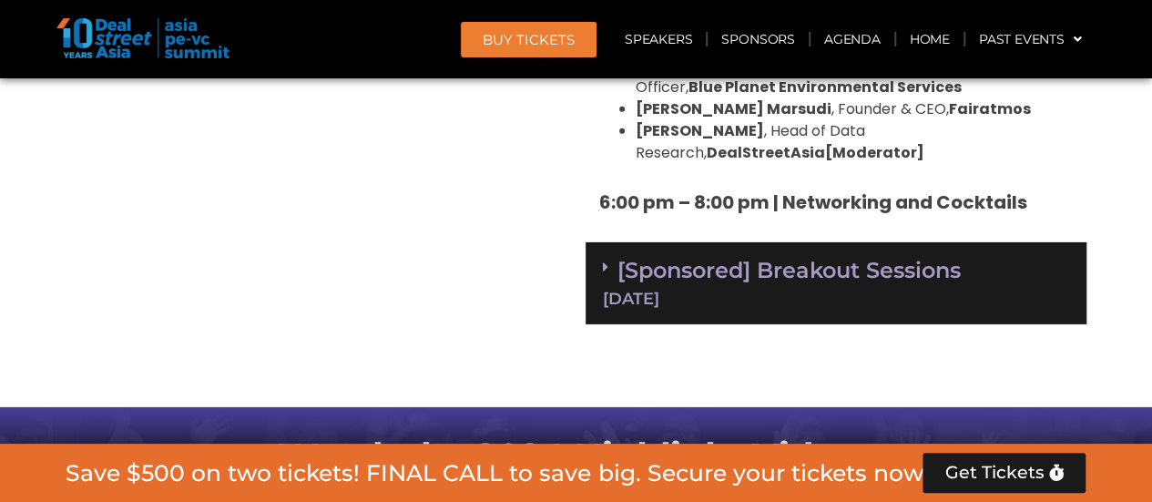
click at [615, 259] on span at bounding box center [610, 266] width 15 height 15
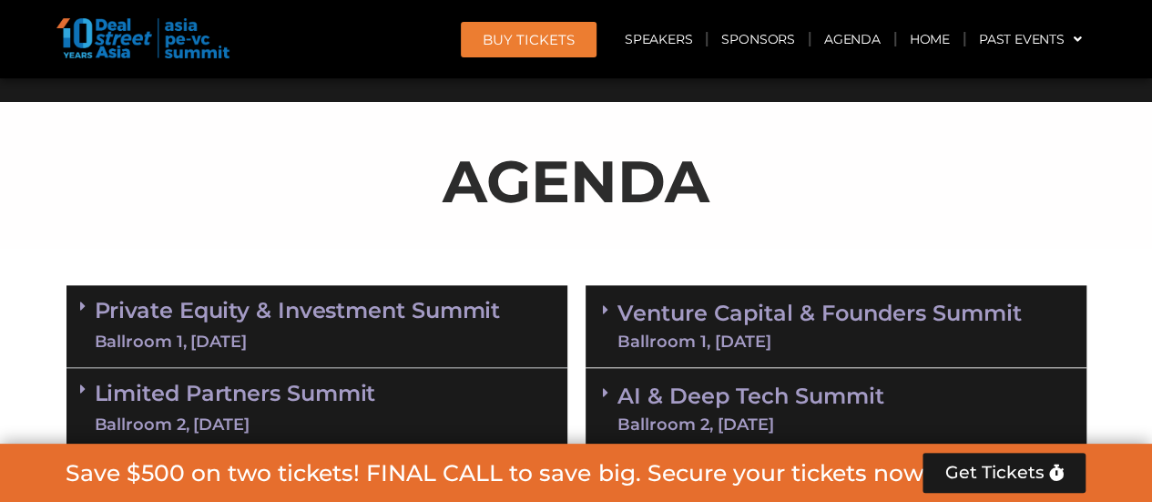
scroll to position [1052, 0]
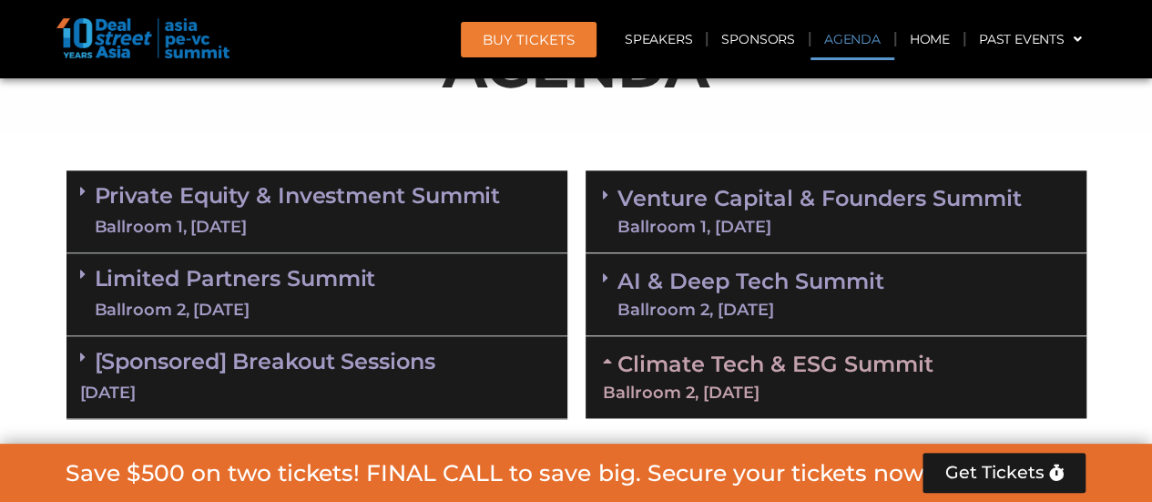
click at [614, 355] on icon at bounding box center [610, 360] width 15 height 15
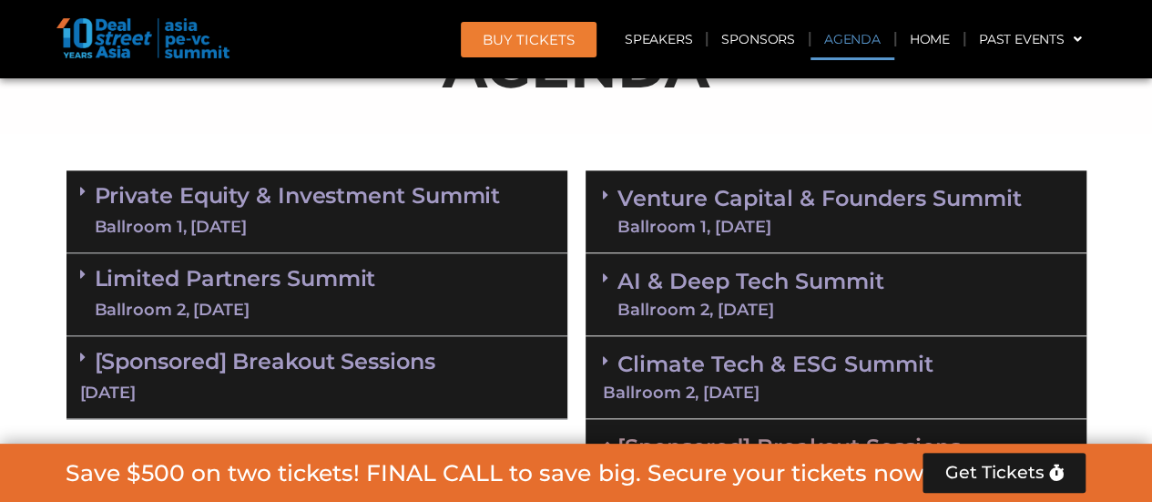
click at [615, 205] on span at bounding box center [610, 211] width 15 height 47
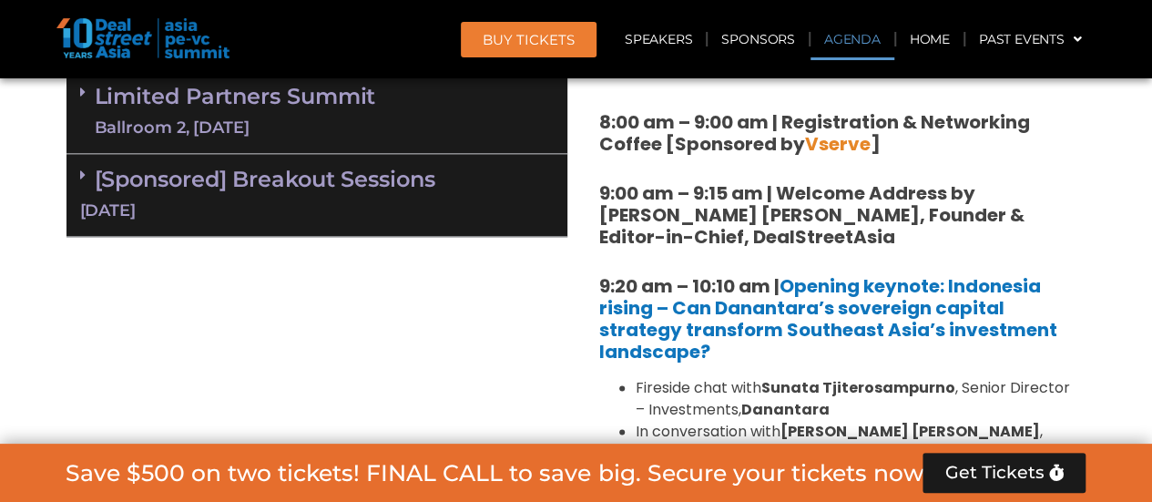
scroll to position [1326, 0]
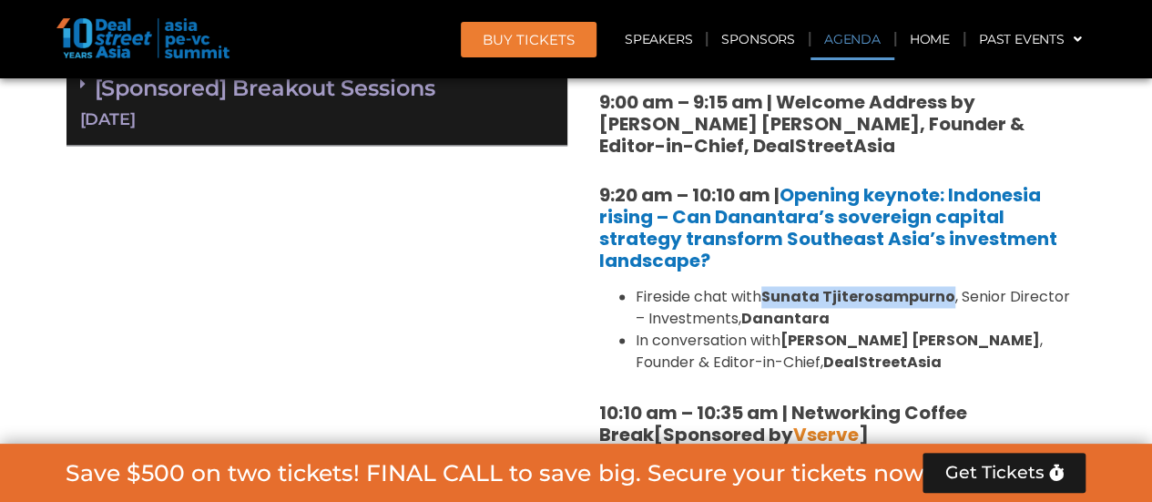
drag, startPoint x: 768, startPoint y: 294, endPoint x: 941, endPoint y: 292, distance: 173.0
click at [945, 296] on strong "Sunata Tjiterosampurno" at bounding box center [858, 296] width 194 height 21
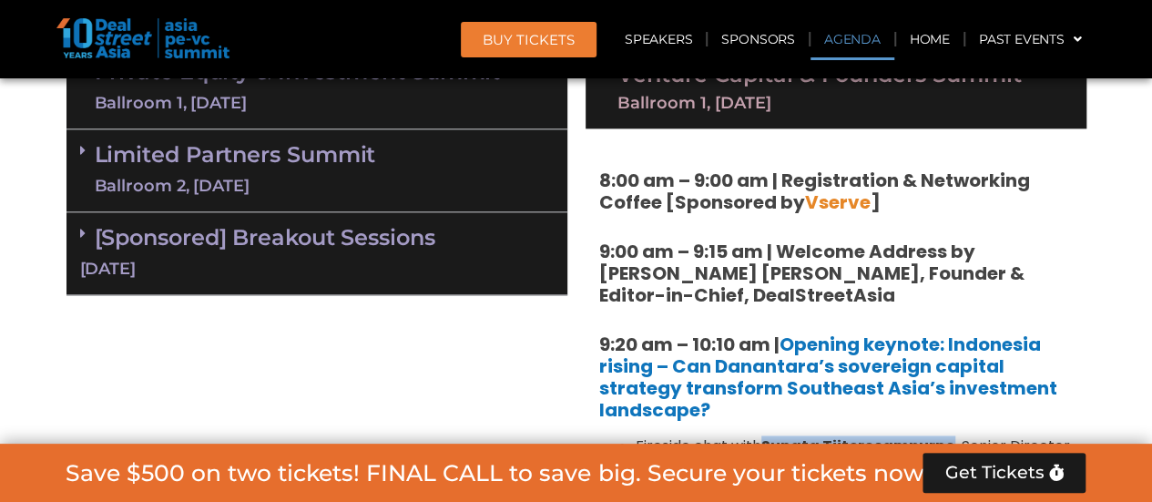
scroll to position [961, 0]
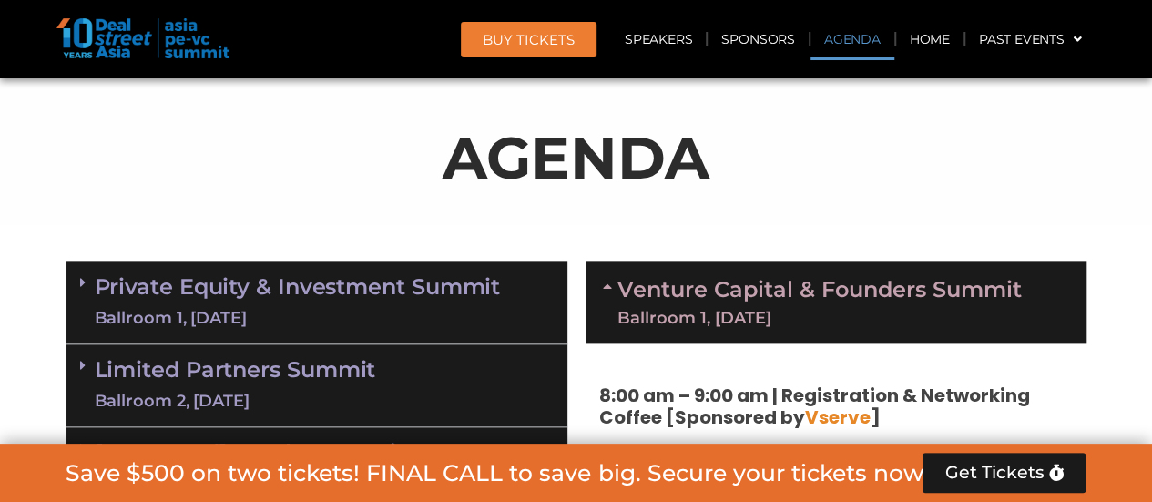
click at [83, 289] on icon at bounding box center [82, 282] width 5 height 15
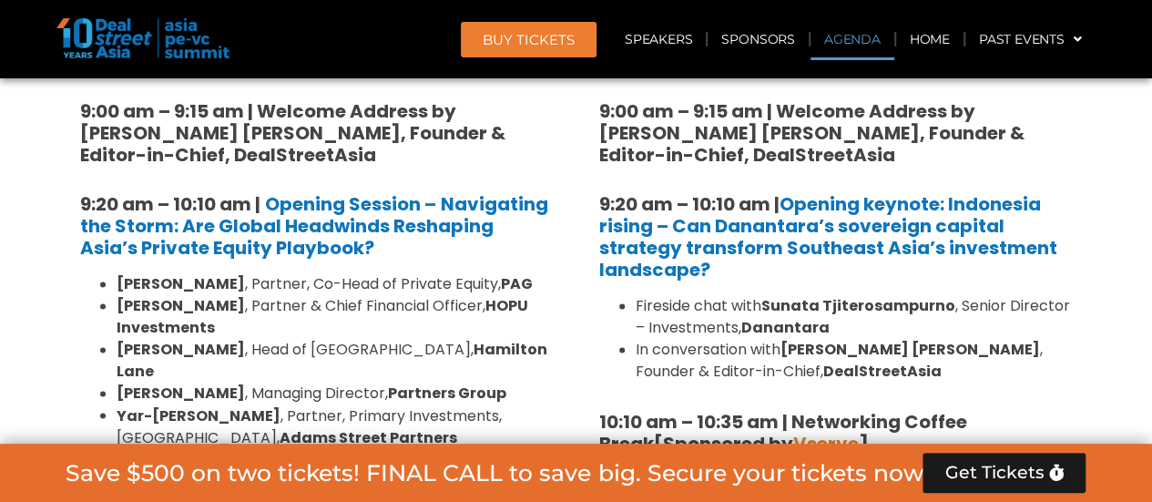
scroll to position [1326, 0]
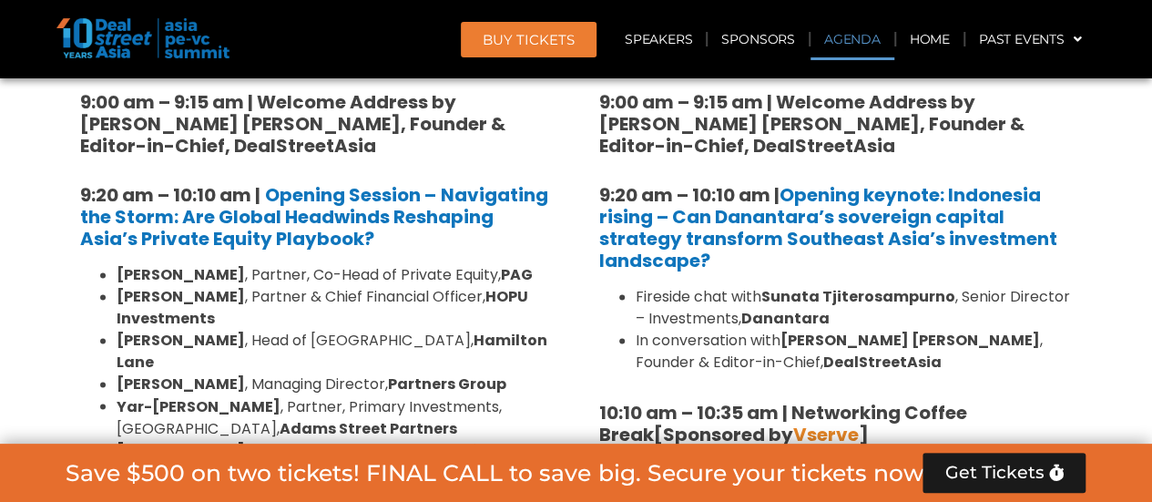
drag, startPoint x: 504, startPoint y: 300, endPoint x: 492, endPoint y: 300, distance: 12.7
click at [502, 300] on li "[PERSON_NAME] , Partner & Chief Financial Officer, HOPU Investments" at bounding box center [335, 308] width 437 height 44
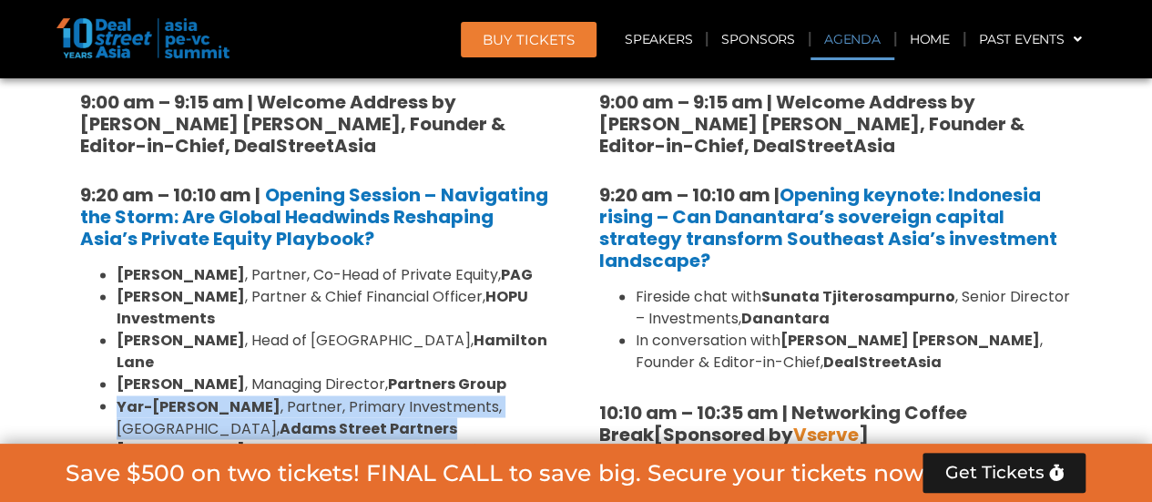
drag, startPoint x: 308, startPoint y: 405, endPoint x: 106, endPoint y: 391, distance: 202.6
click at [117, 395] on li "[PERSON_NAME] , Partner, Primary Investments, [GEOGRAPHIC_DATA], [PERSON_NAME] …" at bounding box center [335, 417] width 437 height 44
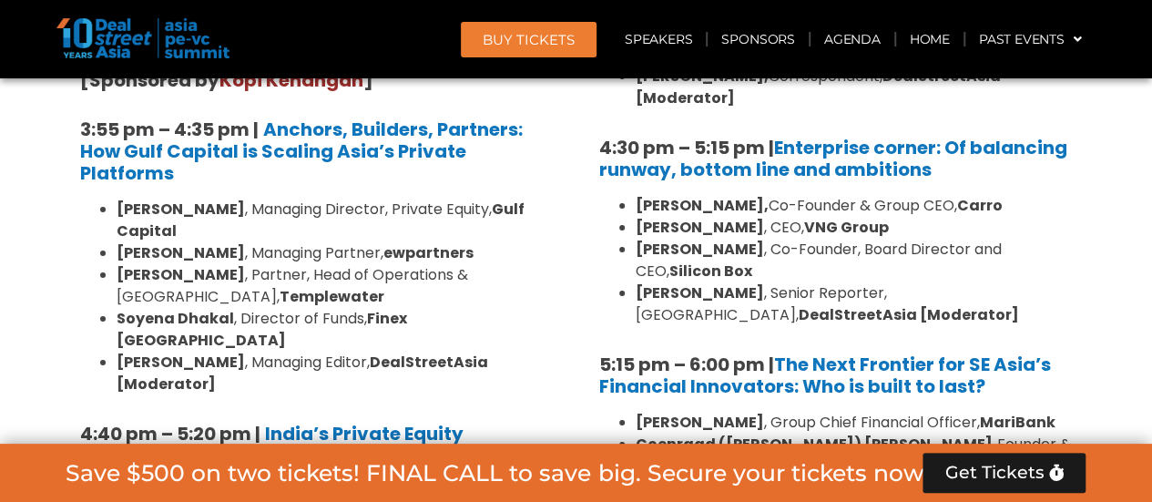
scroll to position [3237, 0]
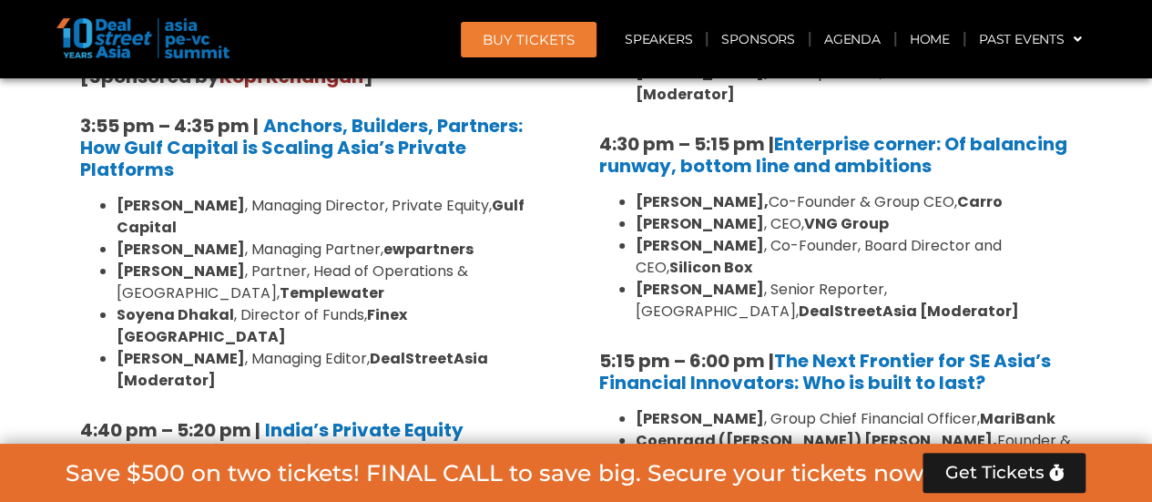
drag, startPoint x: 371, startPoint y: 225, endPoint x: 113, endPoint y: 198, distance: 260.0
drag, startPoint x: 241, startPoint y: 263, endPoint x: 111, endPoint y: 253, distance: 130.6
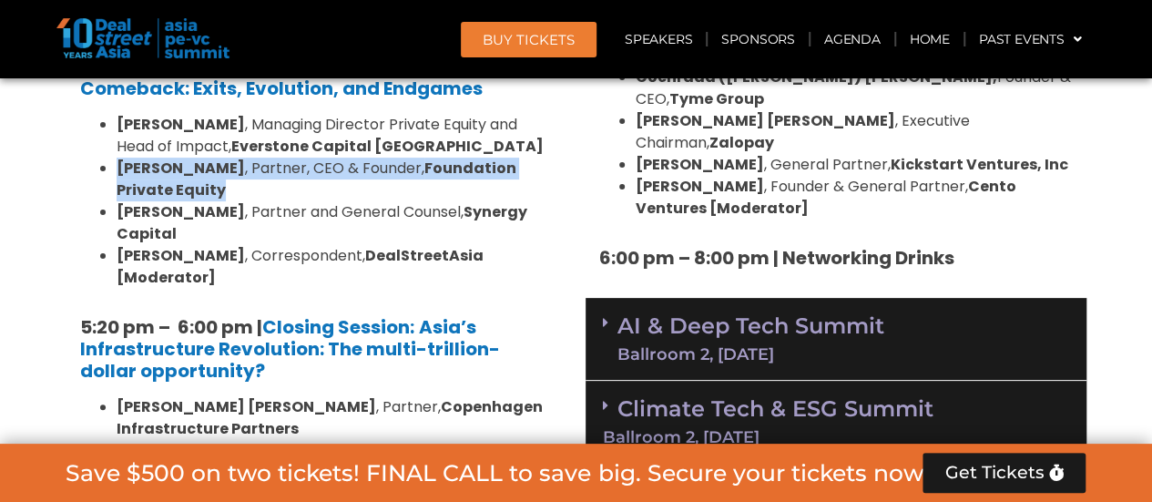
scroll to position [3601, 0]
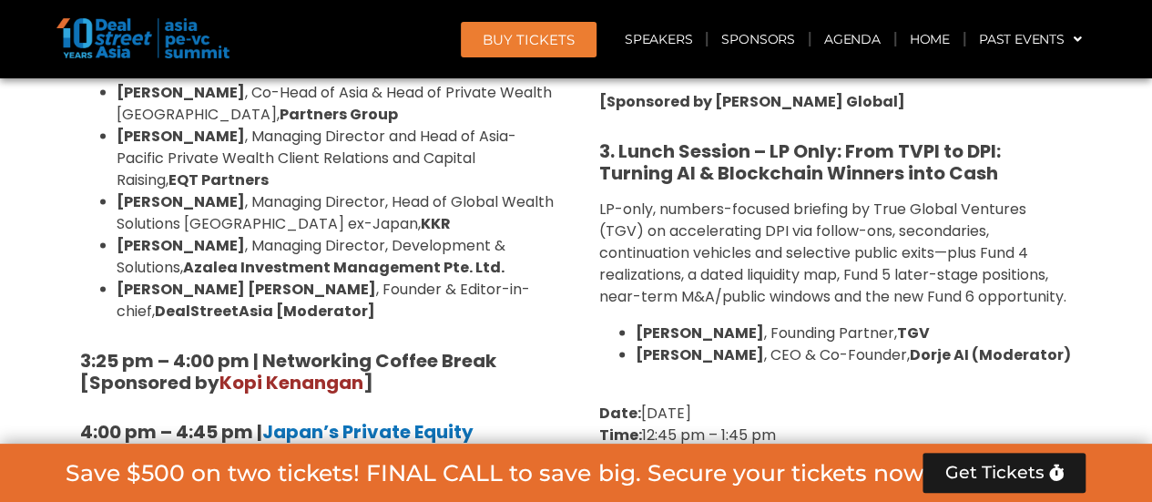
scroll to position [5240, 0]
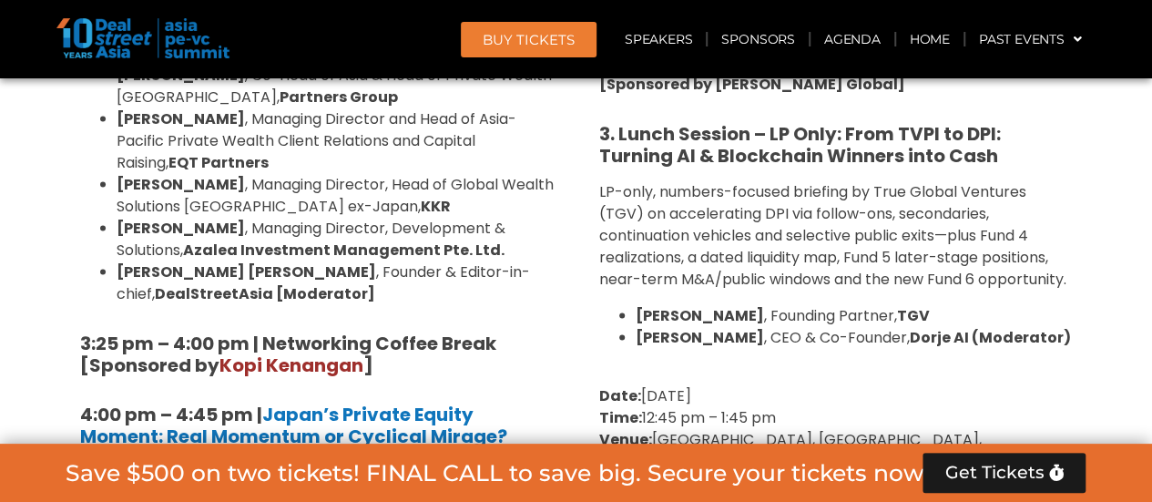
drag, startPoint x: 528, startPoint y: 315, endPoint x: 107, endPoint y: 310, distance: 420.6
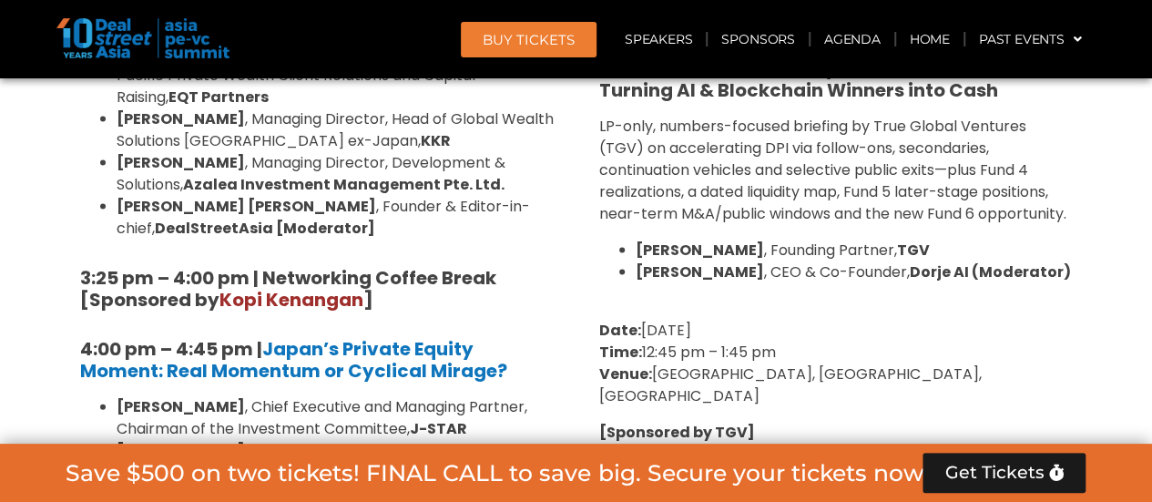
scroll to position [5422, 0]
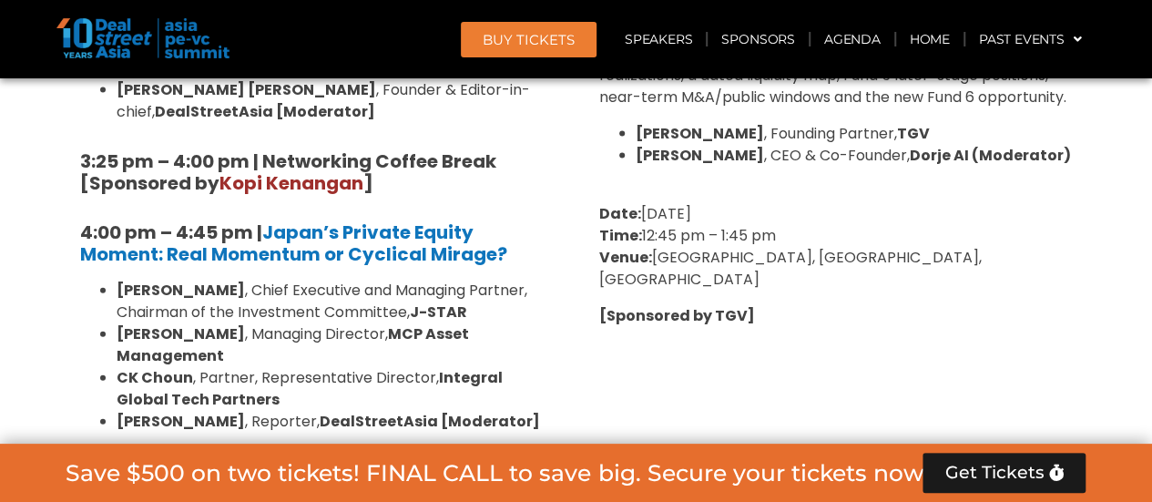
drag, startPoint x: 315, startPoint y: 185, endPoint x: 114, endPoint y: 162, distance: 202.5
drag, startPoint x: 369, startPoint y: 219, endPoint x: 104, endPoint y: 198, distance: 265.8
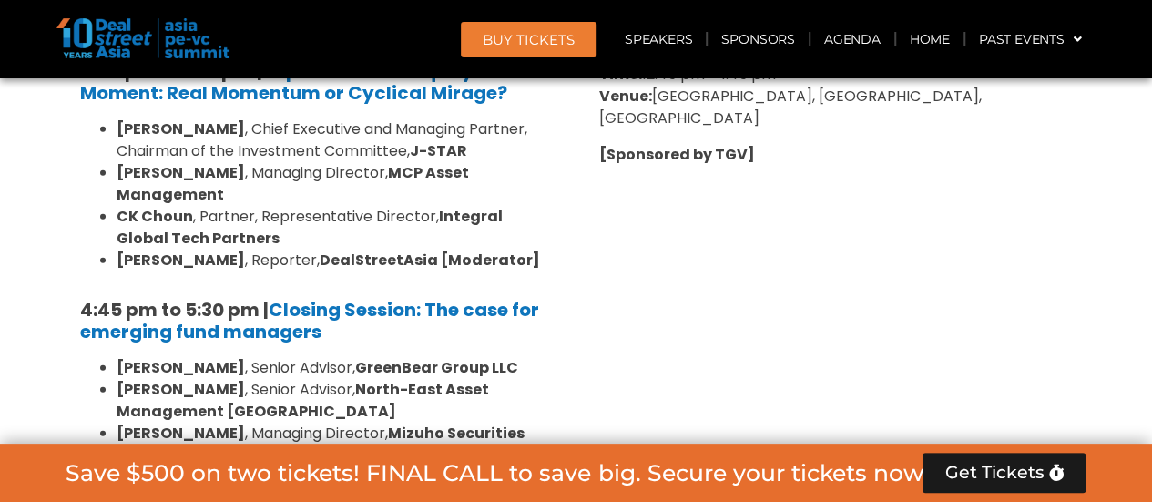
scroll to position [5604, 0]
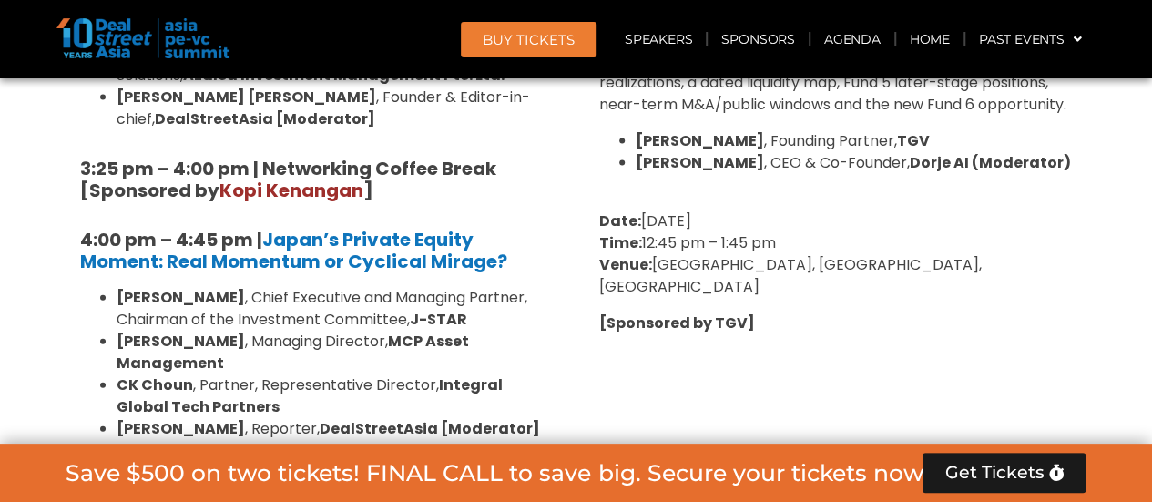
scroll to position [5240, 0]
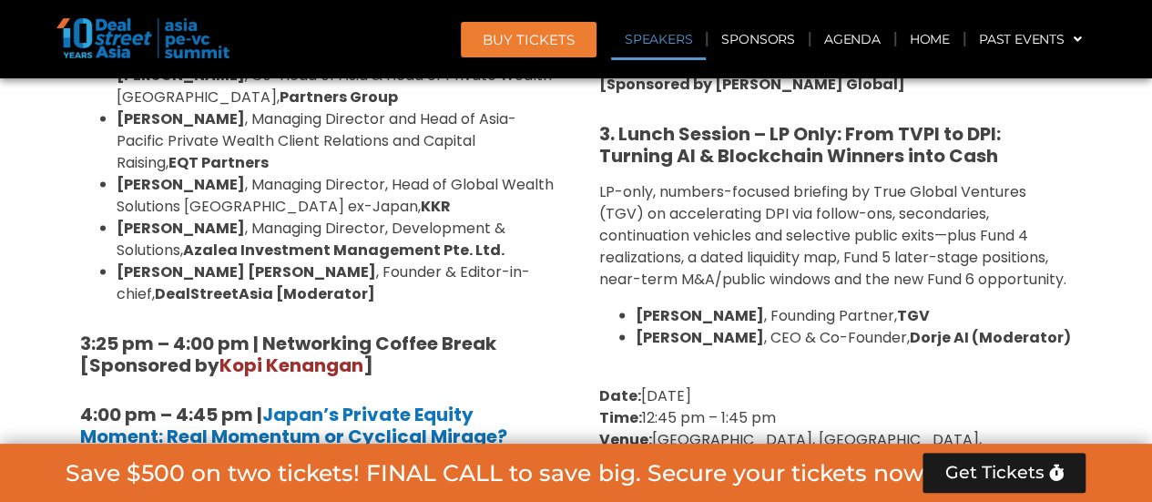
click at [676, 32] on link "Speakers" at bounding box center [658, 39] width 95 height 42
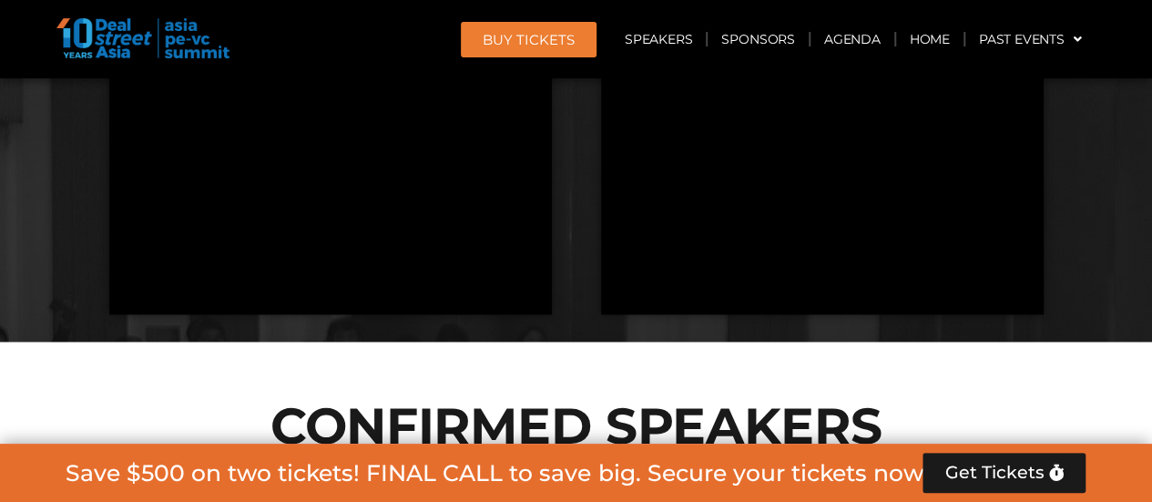
scroll to position [8082, 0]
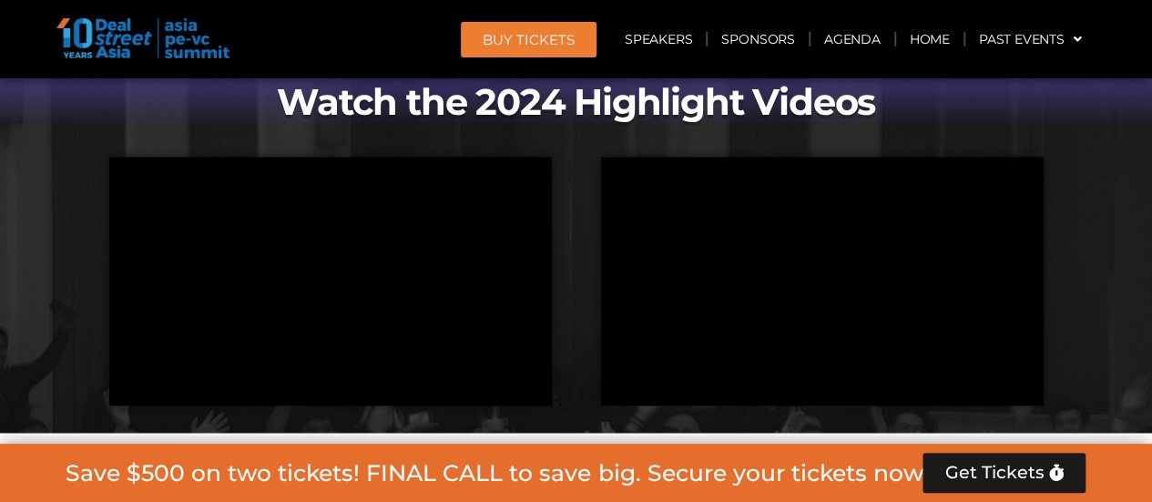
drag, startPoint x: 339, startPoint y: 344, endPoint x: 491, endPoint y: 371, distance: 154.5
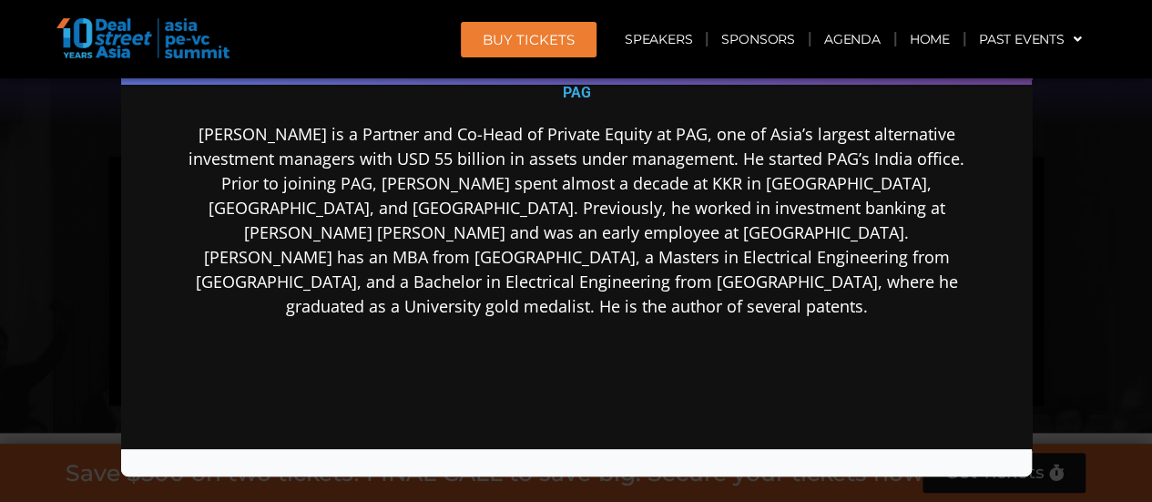
scroll to position [273, 0]
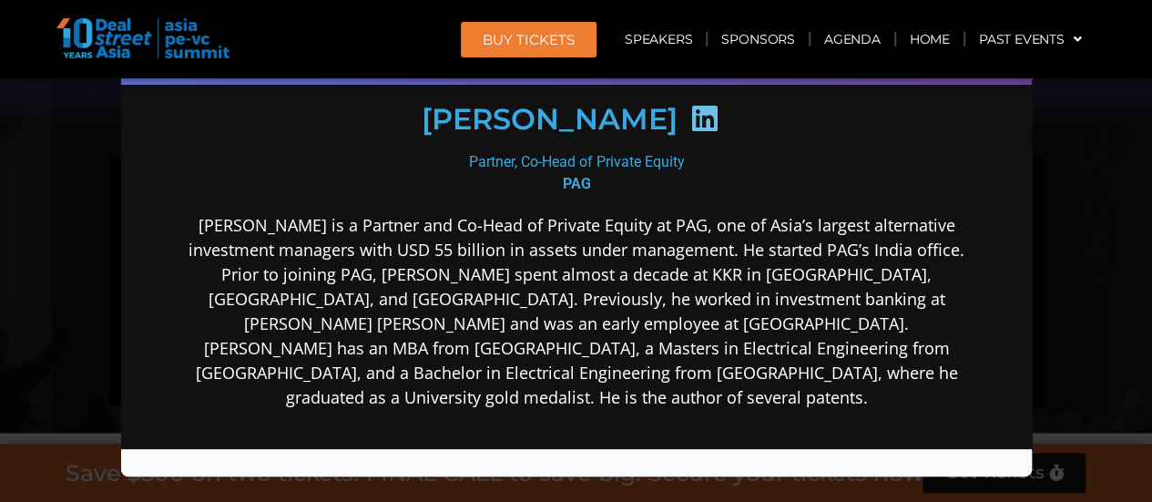
click at [692, 110] on icon at bounding box center [702, 117] width 29 height 29
